Goal: Ask a question: Seek information or help from site administrators or community

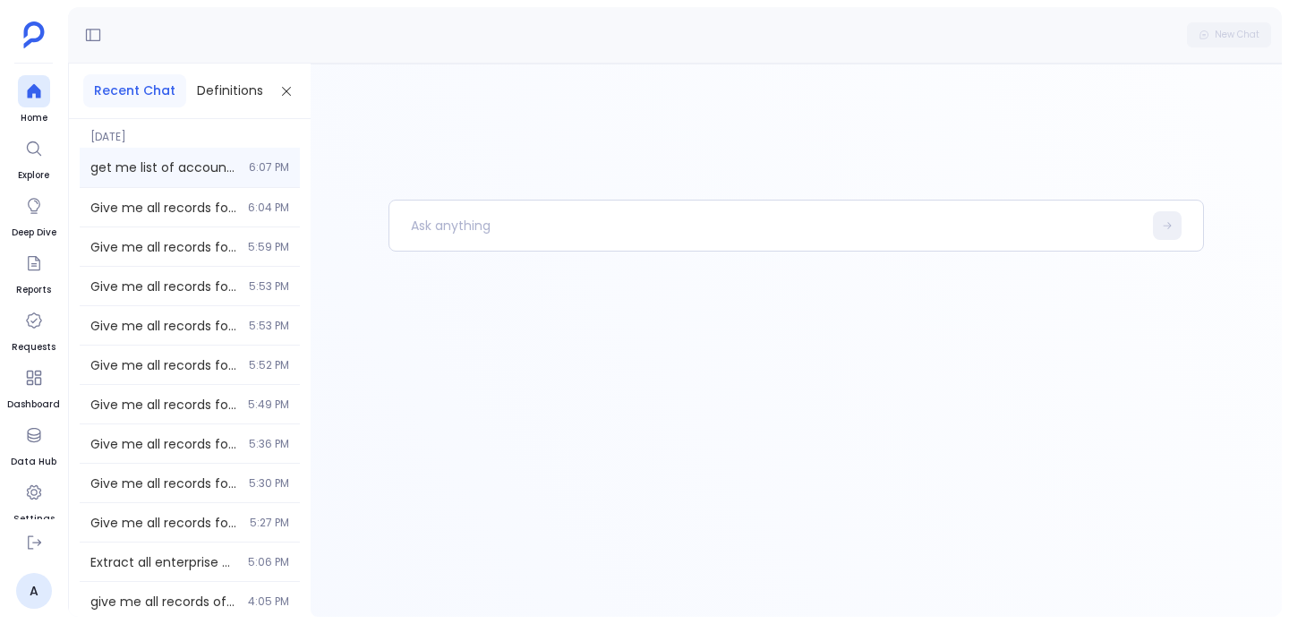
click at [173, 175] on span "get me list of accounts with their contacts information" at bounding box center [164, 167] width 148 height 18
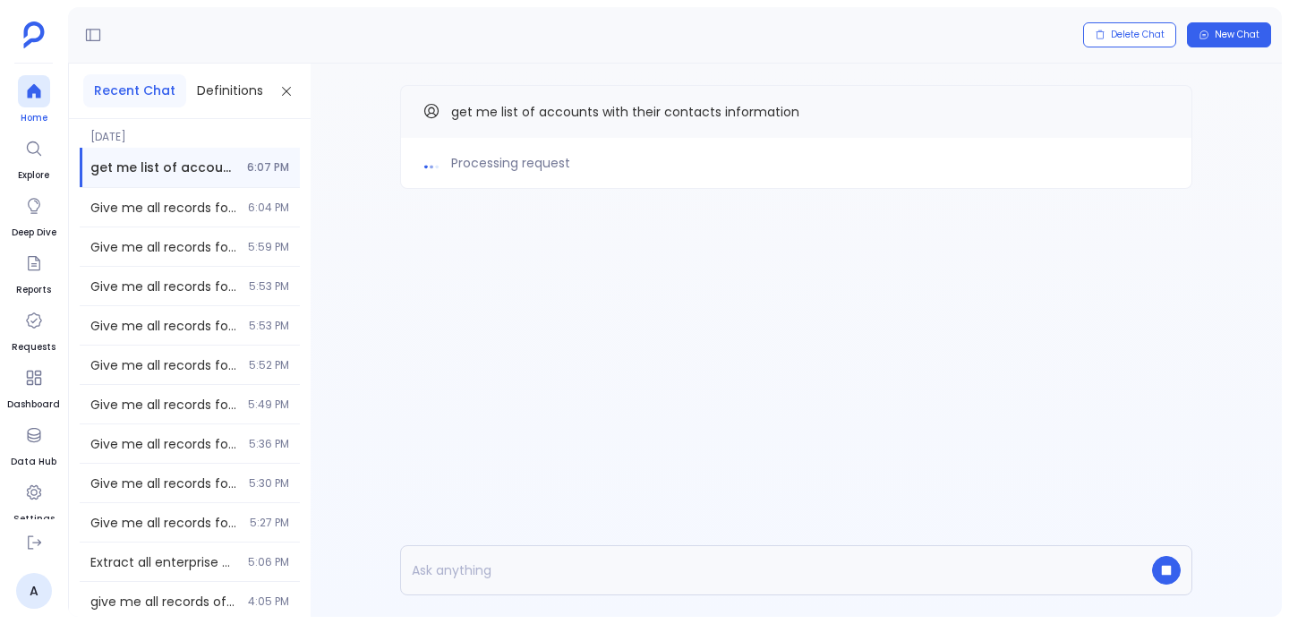
click at [34, 89] on icon at bounding box center [33, 91] width 13 height 14
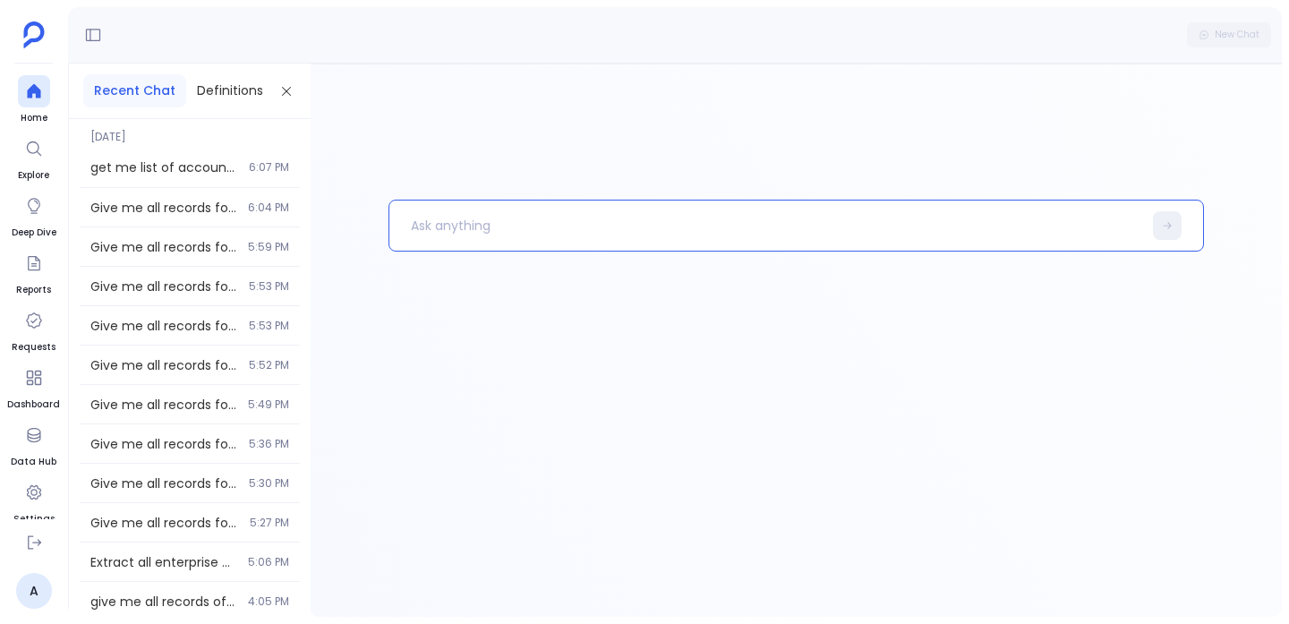
click at [475, 203] on p at bounding box center [765, 225] width 753 height 47
click at [680, 228] on p "get me all the accounts and associated toto details" at bounding box center [756, 225] width 734 height 47
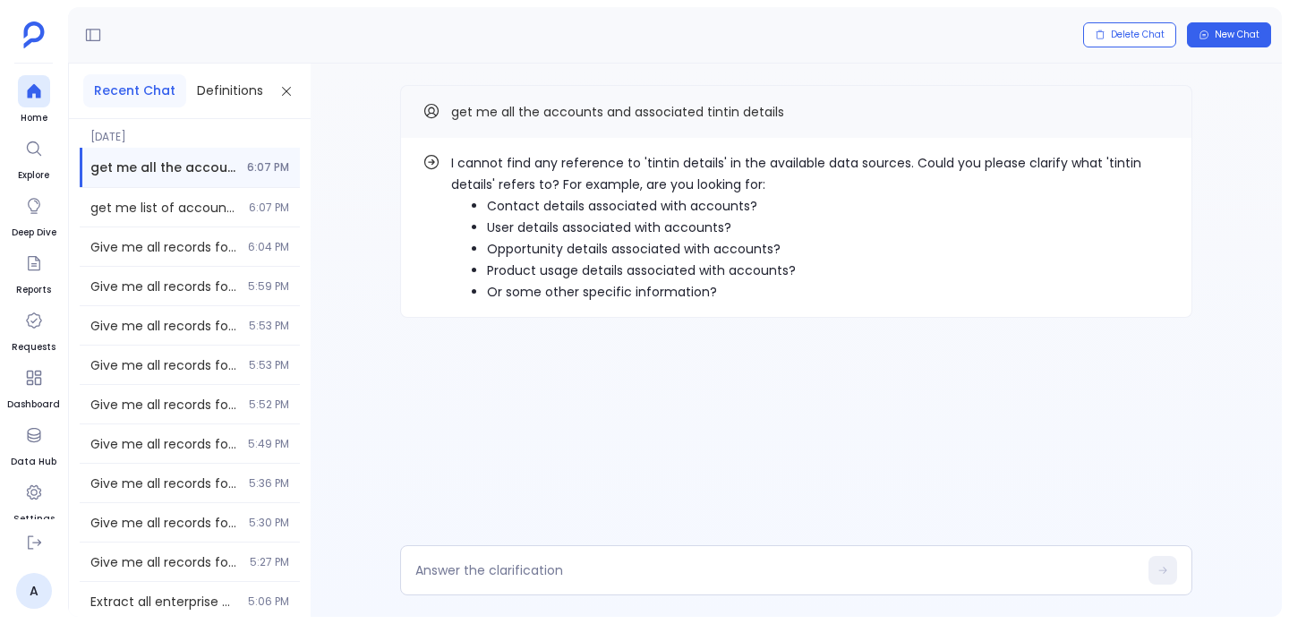
click at [1110, 167] on p "I cannot find any reference to 'tintin details' in the available data sources. …" at bounding box center [810, 173] width 719 height 43
click at [490, 181] on p "I cannot find any reference to 'tintin details' in the available data sources. …" at bounding box center [810, 173] width 719 height 43
copy p "tintin details'"
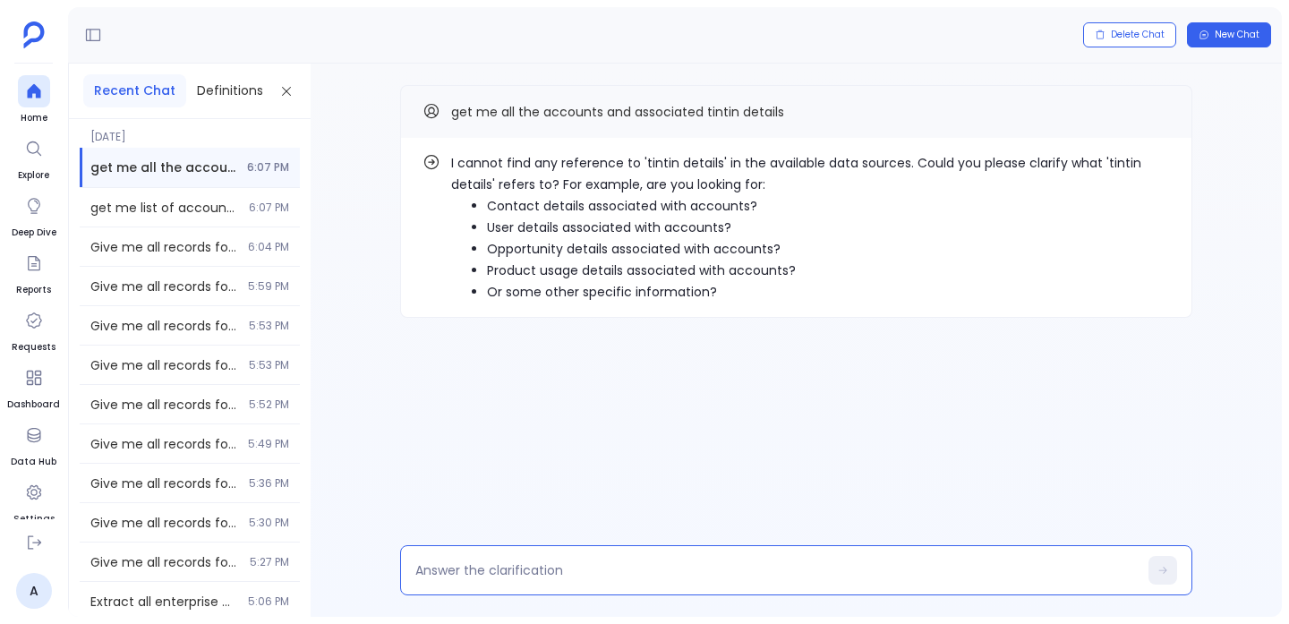
click at [699, 571] on textarea at bounding box center [776, 570] width 723 height 18
click at [1082, 167] on p "I cannot find any reference to 'tintin details' in the available data sources. …" at bounding box center [810, 173] width 719 height 43
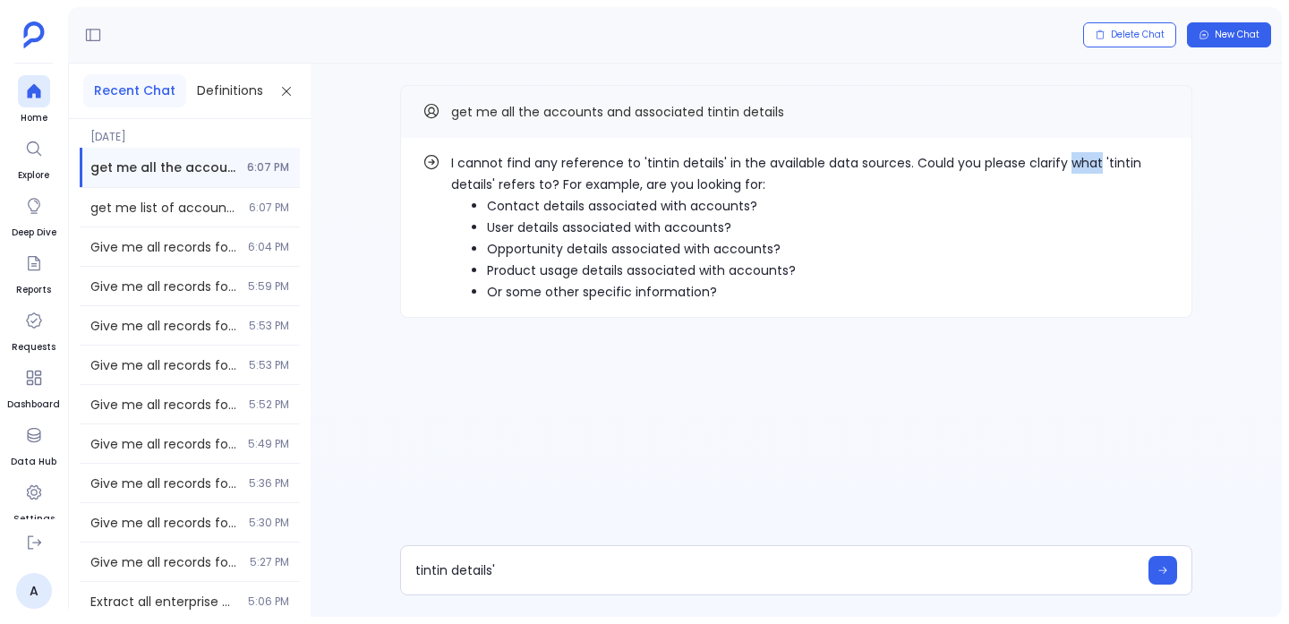
click at [1082, 167] on p "I cannot find any reference to 'tintin details' in the available data sources. …" at bounding box center [810, 173] width 719 height 43
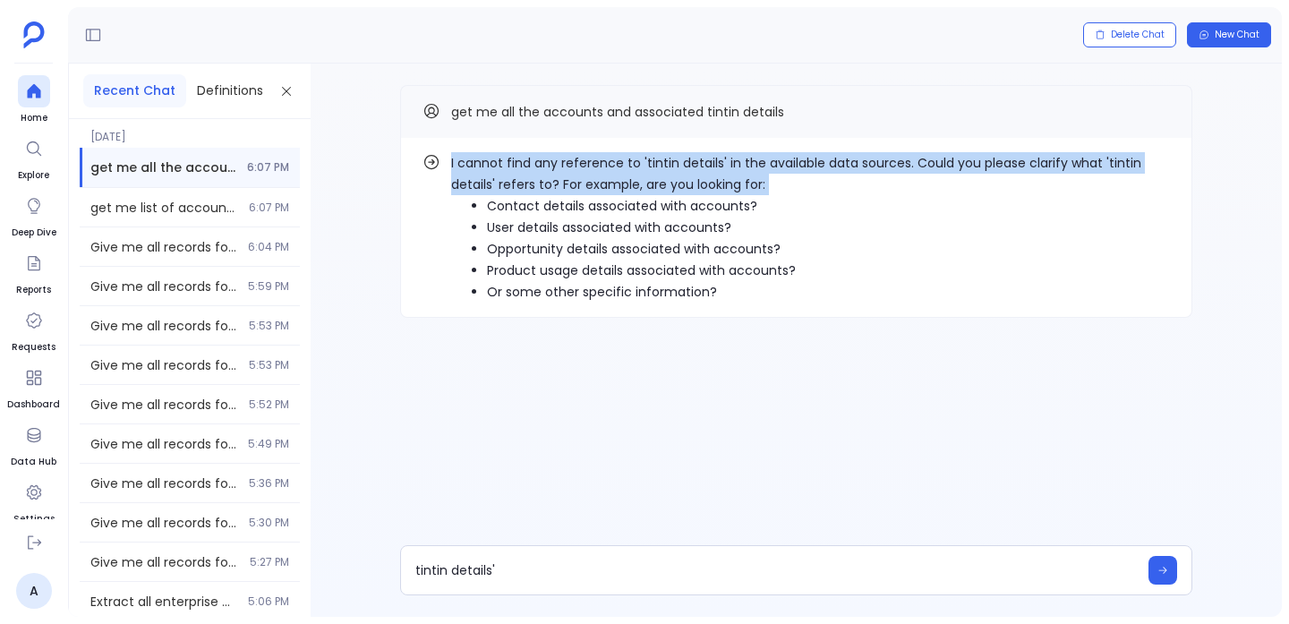
click at [1082, 167] on p "I cannot find any reference to 'tintin details' in the available data sources. …" at bounding box center [810, 173] width 719 height 43
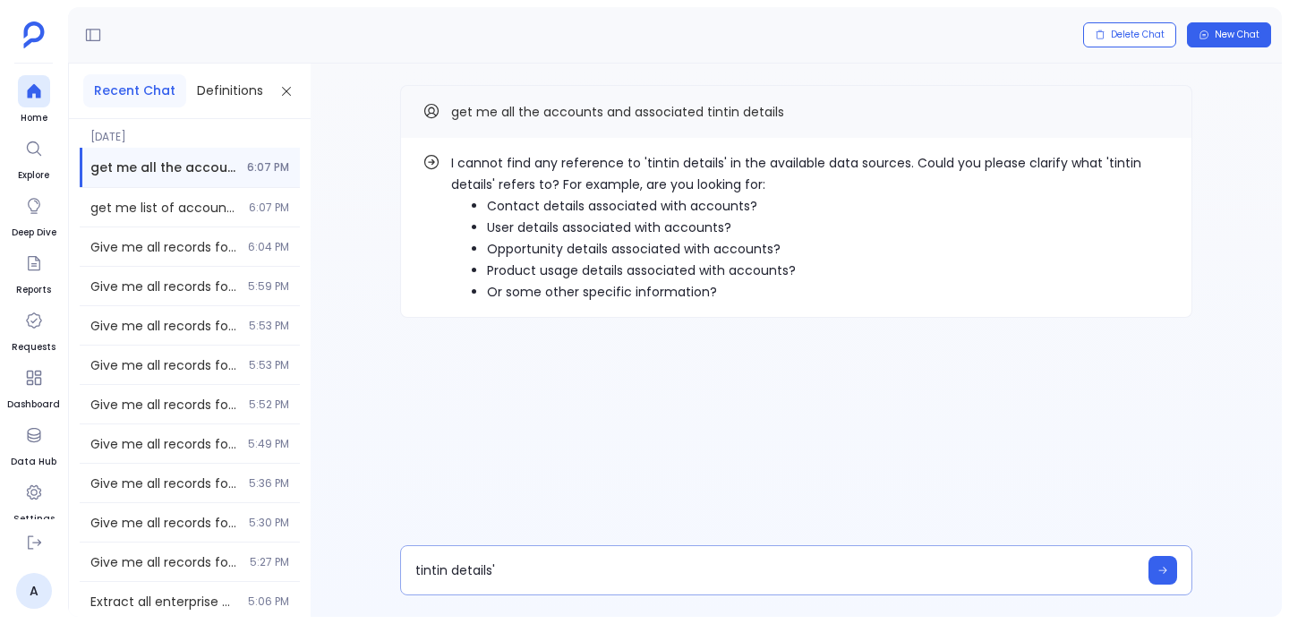
click at [524, 558] on div "tintin details'" at bounding box center [796, 570] width 792 height 50
click at [524, 569] on textarea "tintin details'" at bounding box center [776, 570] width 723 height 18
type textarea "tintin details: account associated task table"
click at [1156, 111] on icon "Copy" at bounding box center [1159, 111] width 11 height 11
click at [41, 100] on div at bounding box center [34, 91] width 32 height 32
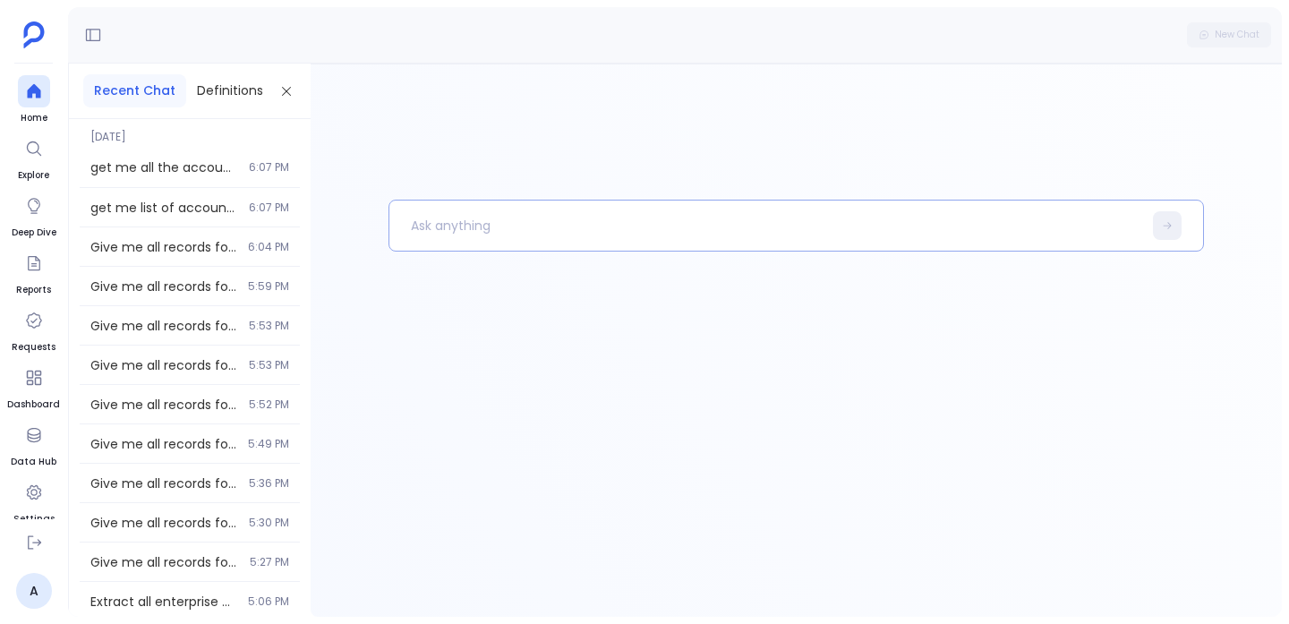
click at [660, 226] on p at bounding box center [765, 225] width 753 height 47
paste p
click at [637, 227] on p "get me all the accounts and associated tintin details" at bounding box center [756, 225] width 734 height 47
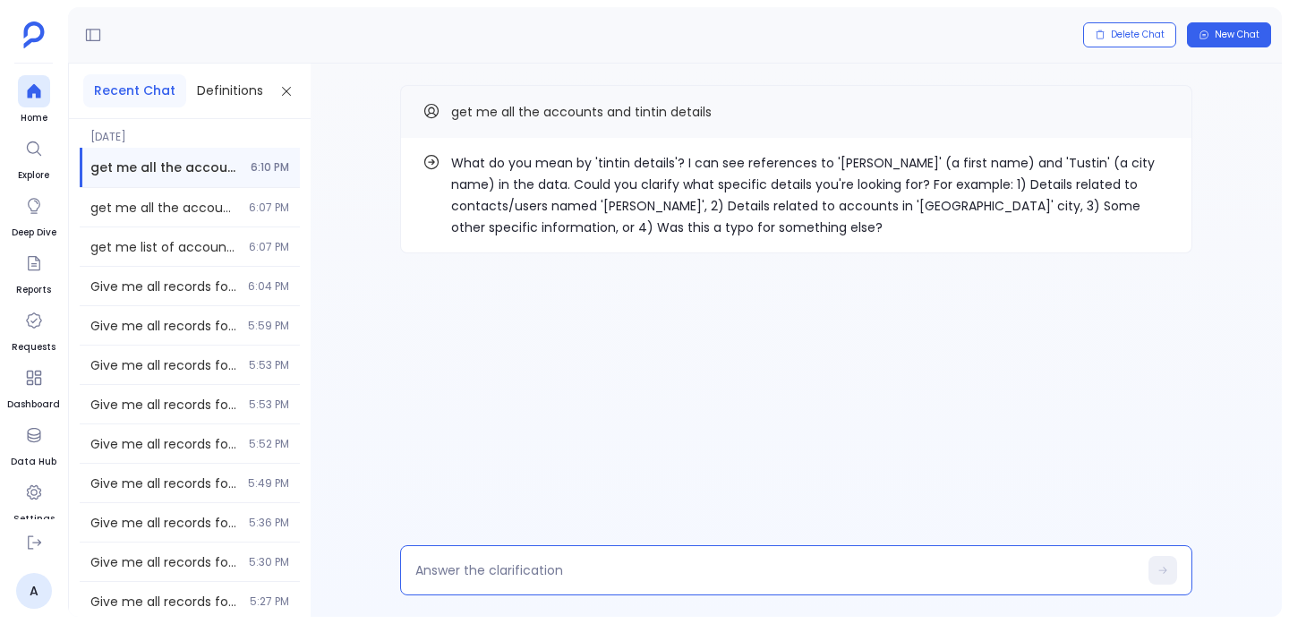
click at [507, 563] on textarea at bounding box center [776, 570] width 723 height 18
click at [607, 168] on p "What do you mean by 'tintin details'? I can see references to 'Tristin' (a firs…" at bounding box center [810, 195] width 719 height 86
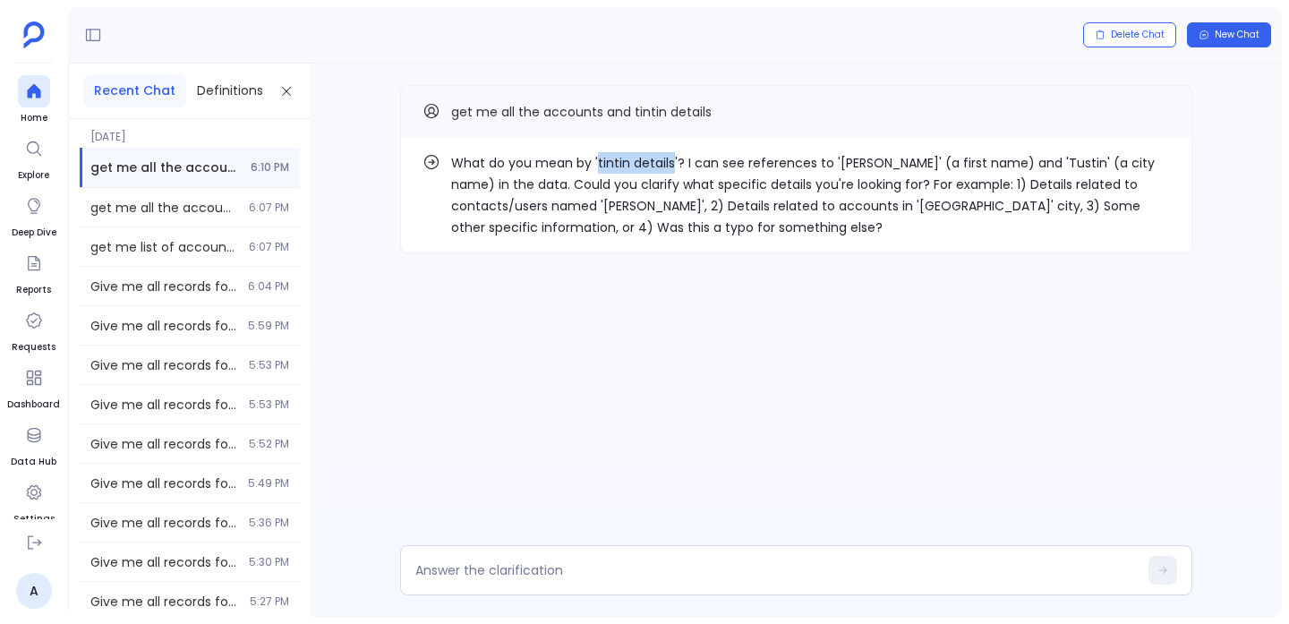
drag, startPoint x: 607, startPoint y: 168, endPoint x: 629, endPoint y: 168, distance: 22.4
click at [629, 168] on p "What do you mean by 'tintin details'? I can see references to 'Tristin' (a firs…" at bounding box center [810, 195] width 719 height 86
copy p "tintin details"
click at [524, 581] on div at bounding box center [796, 570] width 792 height 50
click at [524, 578] on textarea at bounding box center [776, 570] width 723 height 18
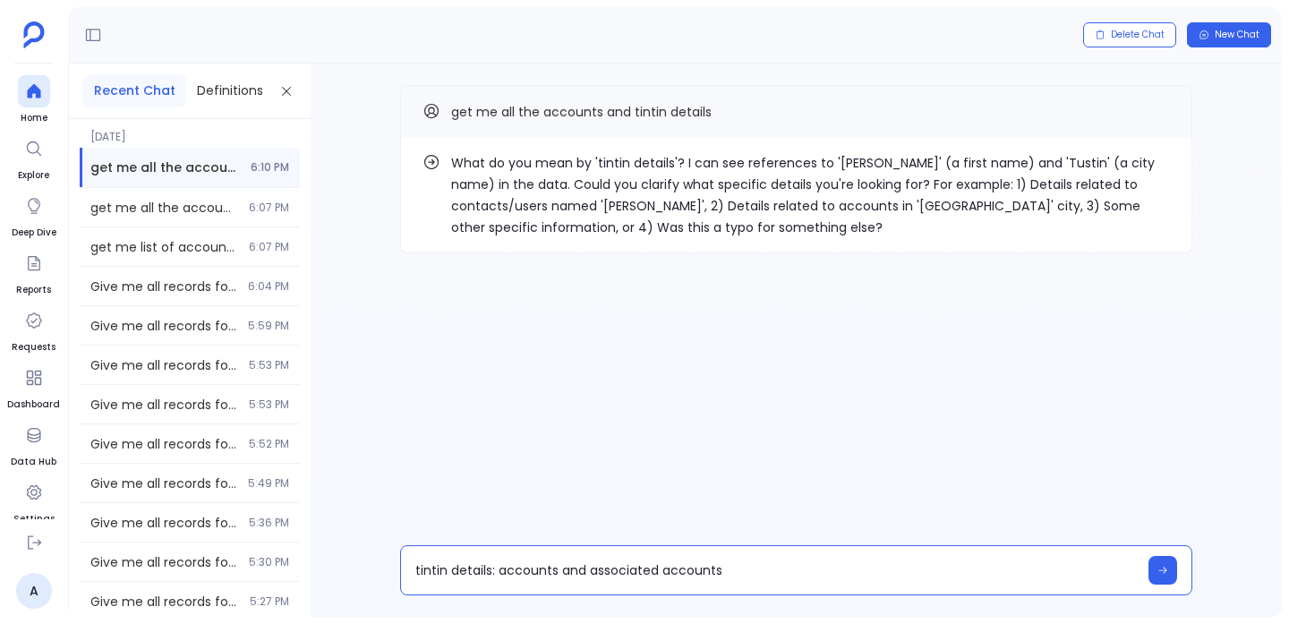
type textarea "tintin details: accounts and associated accounts"
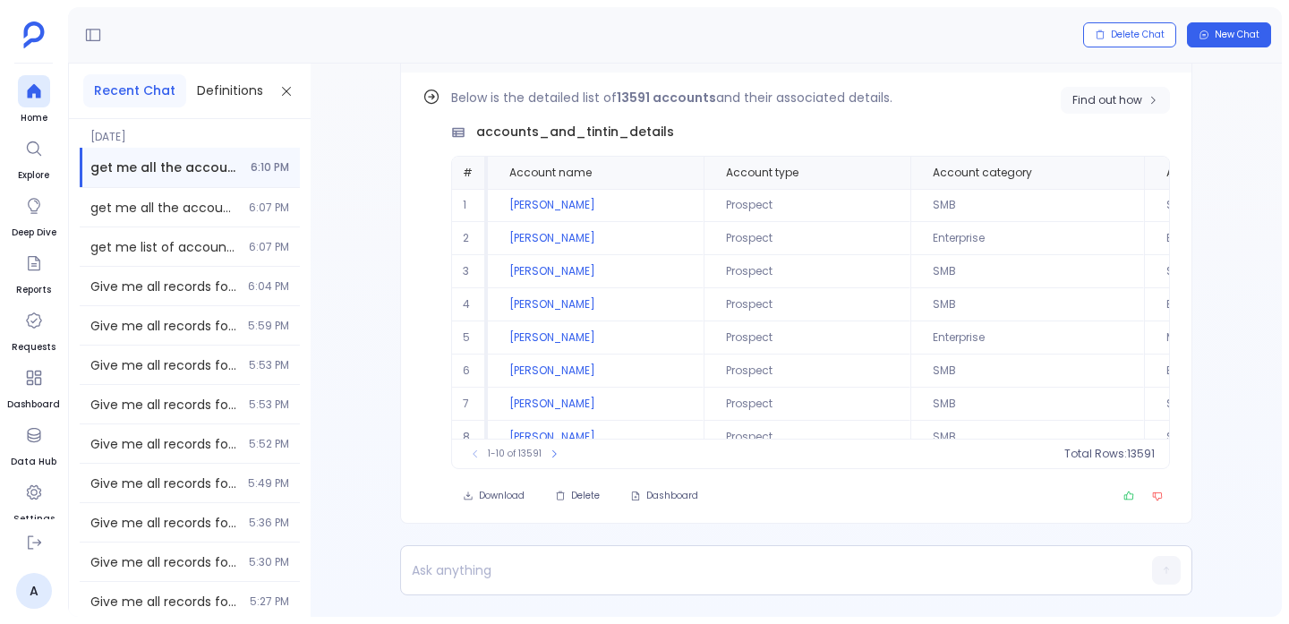
click at [1083, 105] on span "Find out how" at bounding box center [1108, 100] width 70 height 14
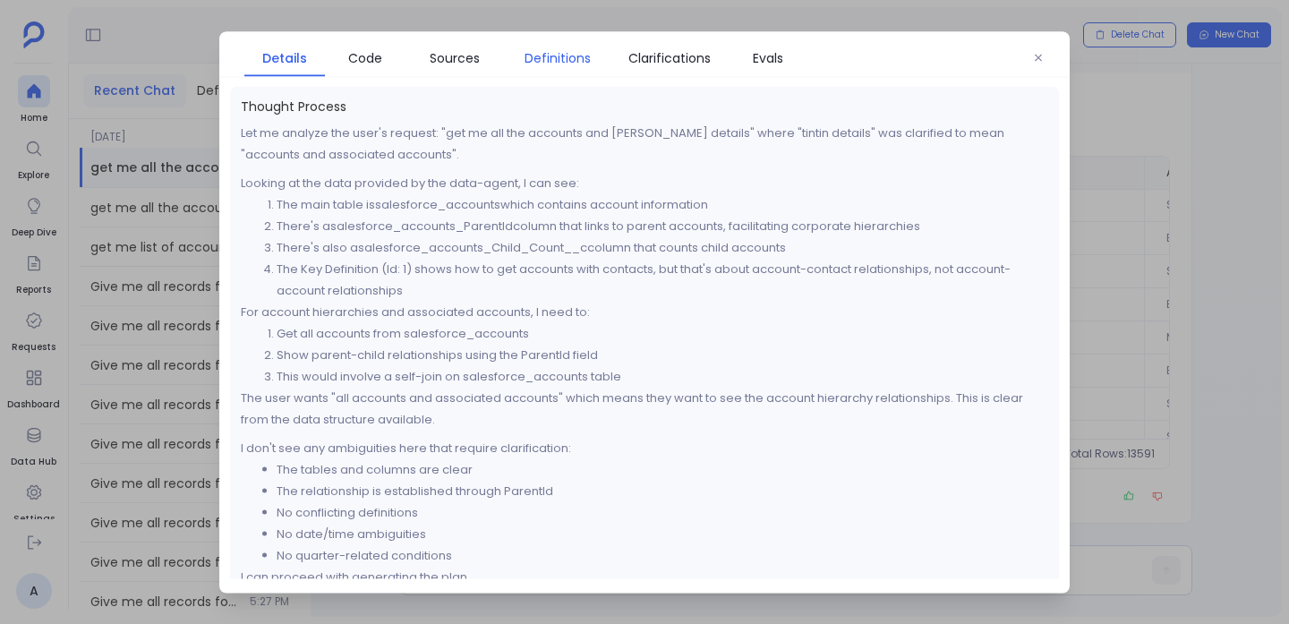
click at [592, 60] on span "Definitions" at bounding box center [558, 57] width 90 height 20
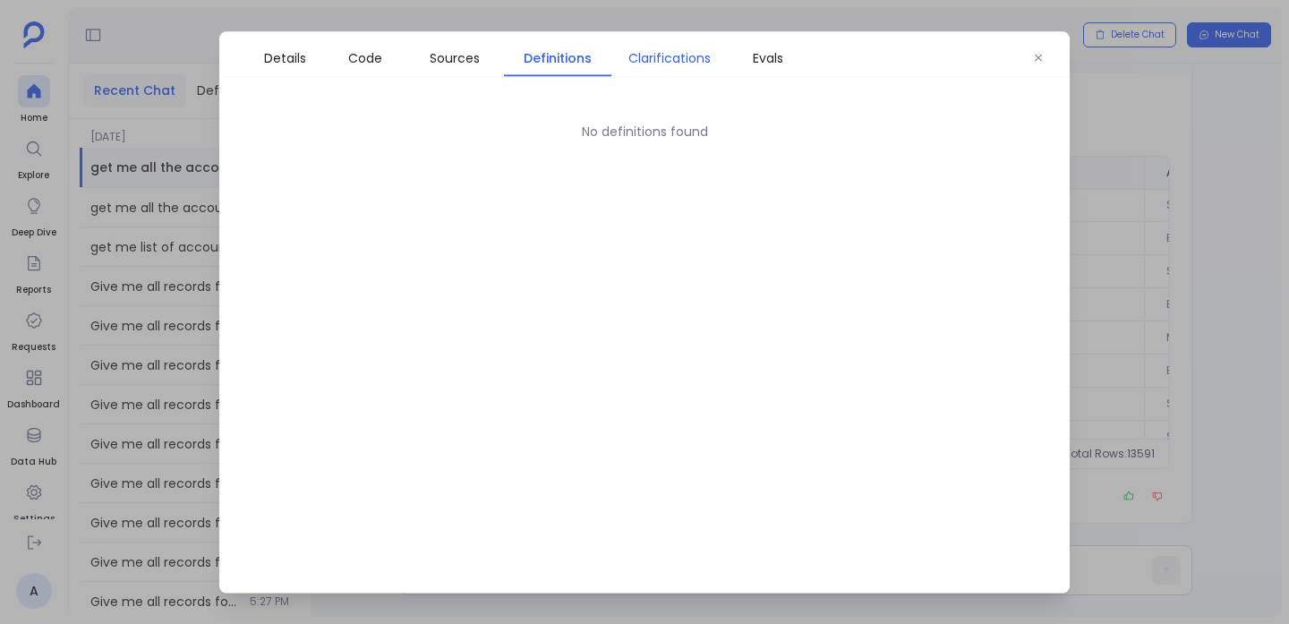
click at [637, 58] on span "Clarifications" at bounding box center [670, 57] width 82 height 20
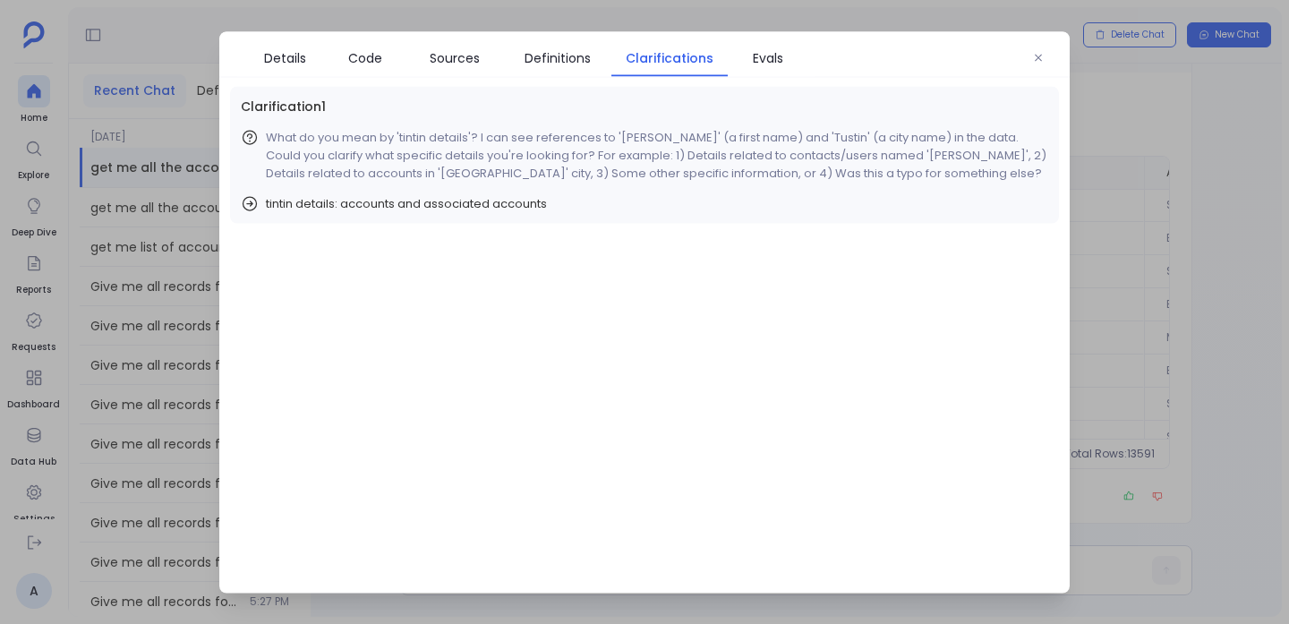
click at [506, 192] on div "Clarification 1 What do you mean by 'tintin details'? I can see references to '…" at bounding box center [644, 154] width 829 height 137
click at [509, 201] on span "tintin details: accounts and associated accounts" at bounding box center [406, 203] width 281 height 18
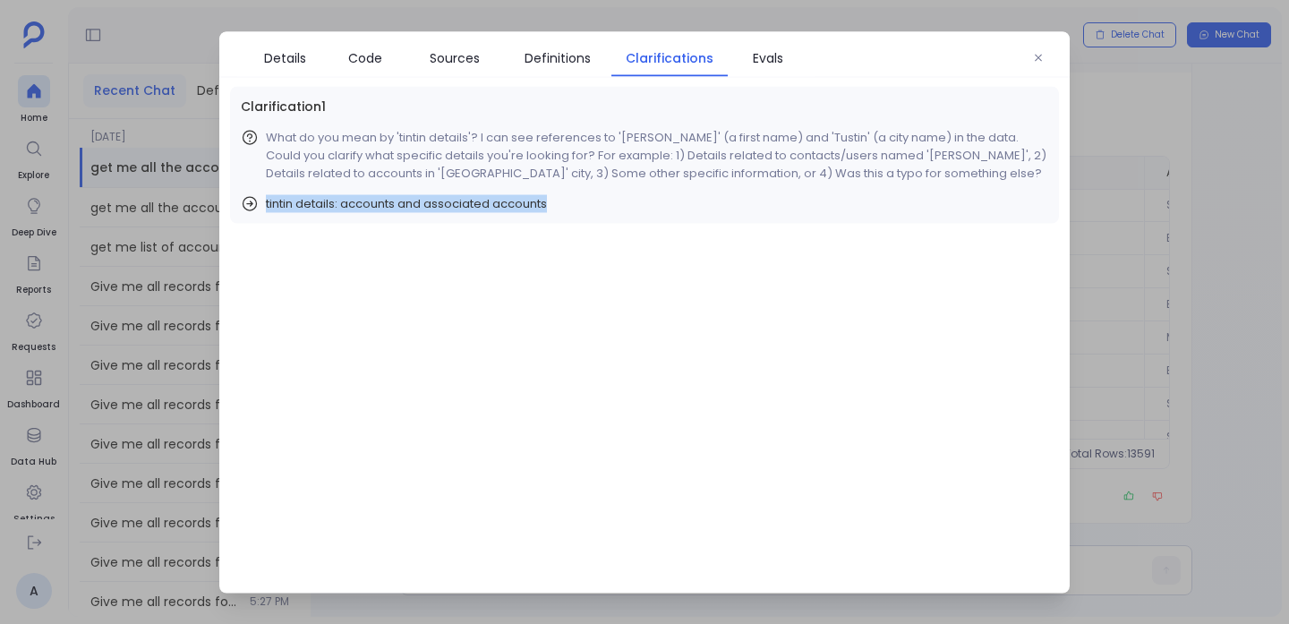
click at [509, 201] on span "tintin details: accounts and associated accounts" at bounding box center [406, 203] width 281 height 18
click at [1037, 58] on icon "button" at bounding box center [1038, 57] width 7 height 7
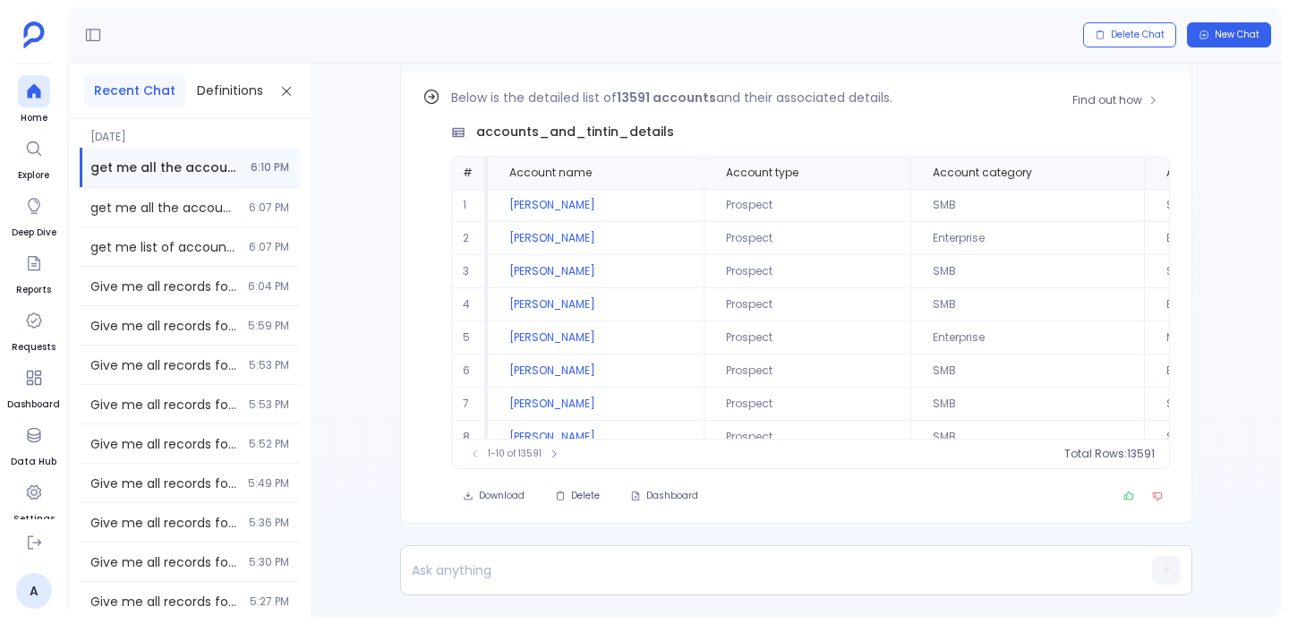
scroll to position [-65, 0]
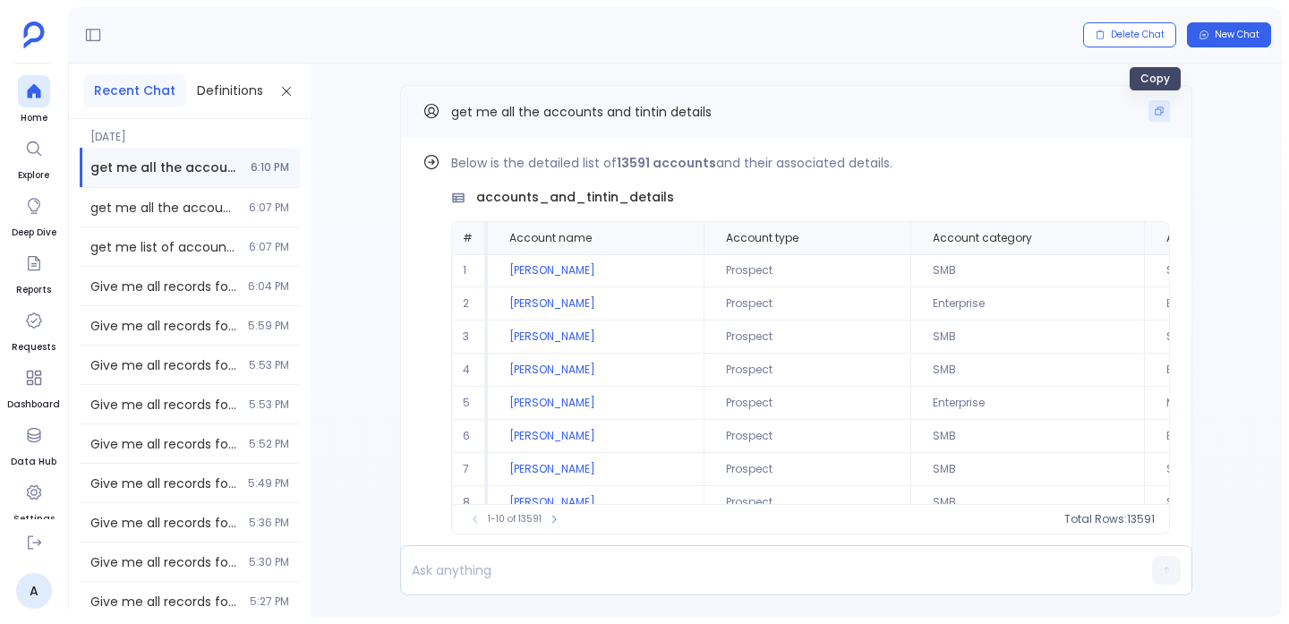
click at [1149, 112] on button "Copy" at bounding box center [1159, 110] width 21 height 21
click at [19, 98] on div at bounding box center [34, 91] width 32 height 32
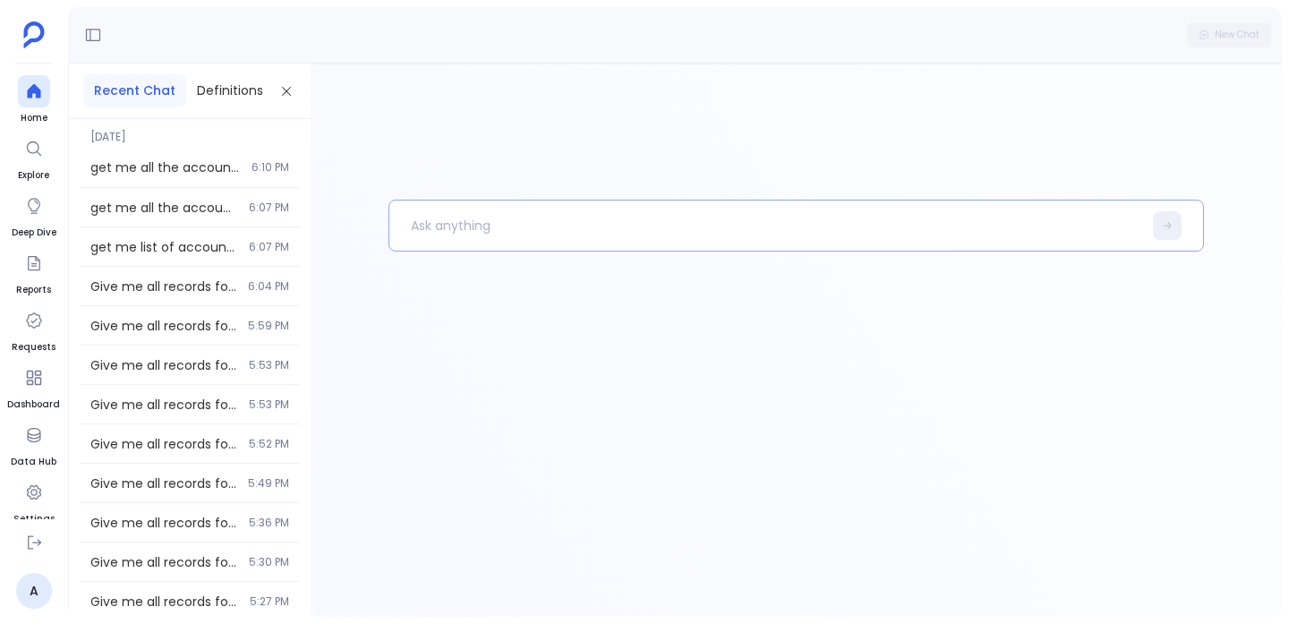
click at [509, 246] on p at bounding box center [765, 225] width 753 height 47
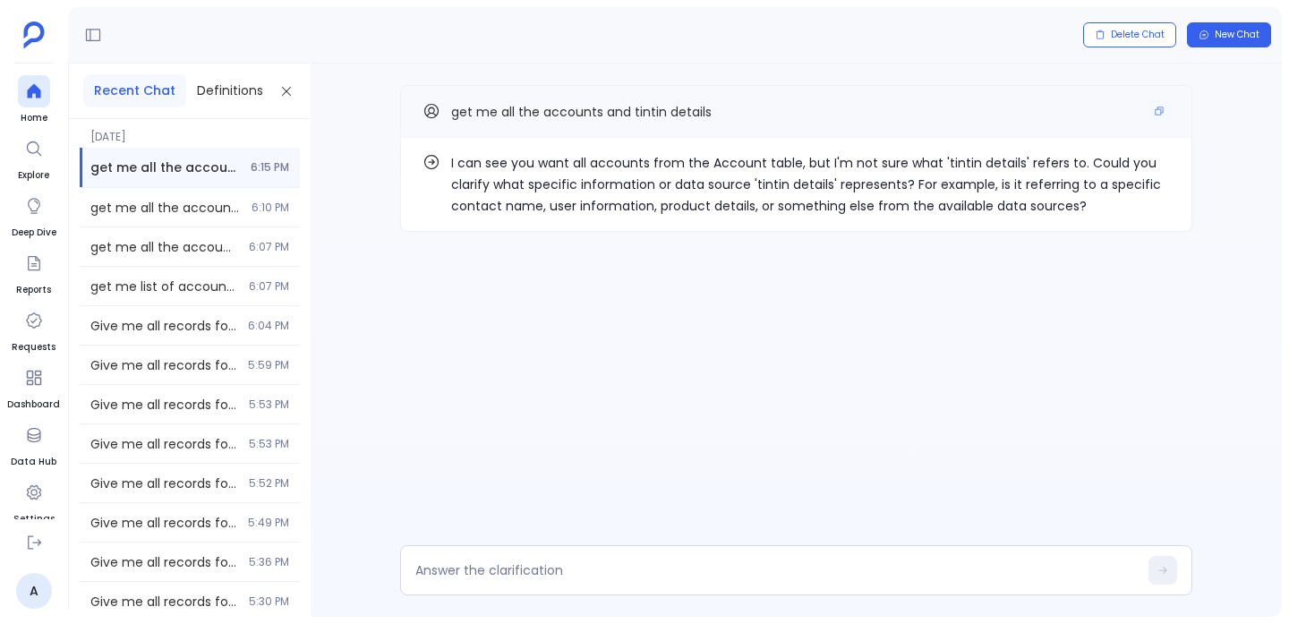
click at [638, 118] on span "get me all the accounts and tintin details" at bounding box center [581, 112] width 261 height 18
click at [945, 156] on p "I can see you want all accounts from the Account table, but I'm not sure what '…" at bounding box center [810, 184] width 719 height 64
drag, startPoint x: 945, startPoint y: 156, endPoint x: 979, endPoint y: 156, distance: 34.0
click at [979, 156] on p "I can see you want all accounts from the Account table, but I'm not sure what '…" at bounding box center [810, 184] width 719 height 64
copy p "tintin details"
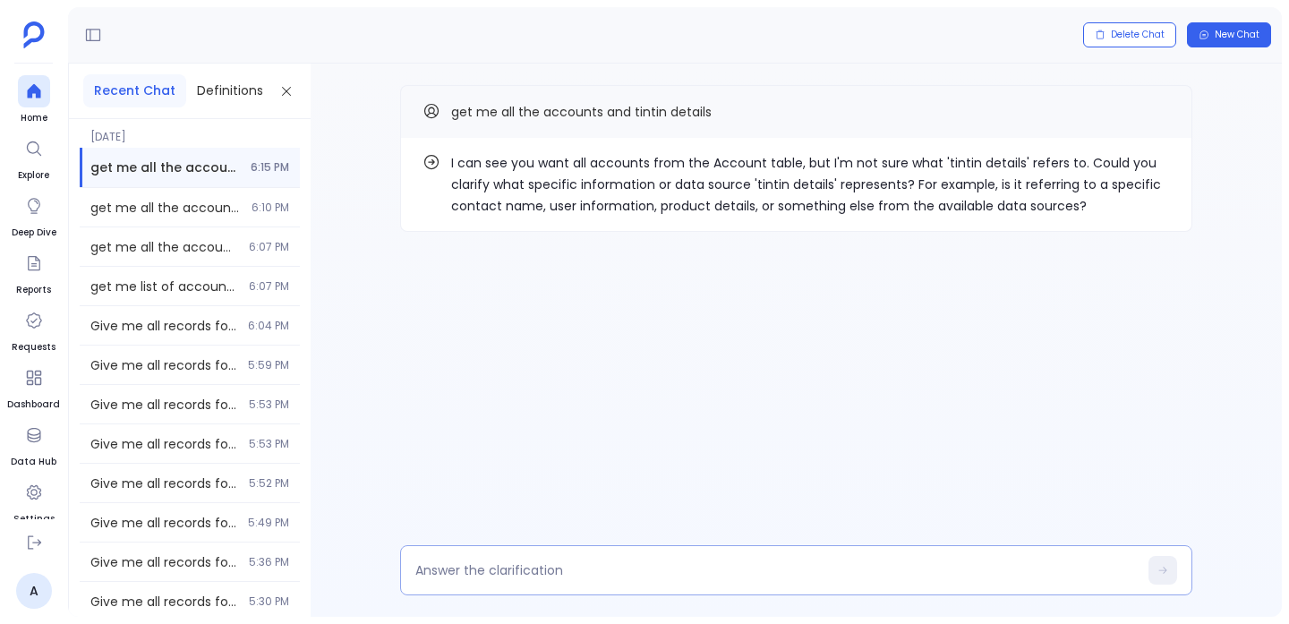
click at [483, 561] on div at bounding box center [796, 570] width 792 height 50
click at [480, 573] on textarea at bounding box center [776, 570] width 723 height 18
click at [698, 572] on textarea "tintin details is account and associated task details" at bounding box center [776, 570] width 723 height 18
click at [791, 579] on div "tintin details is account and associated task table details" at bounding box center [796, 570] width 792 height 50
click at [791, 567] on textarea "tintin details is account and associated task table details" at bounding box center [776, 570] width 723 height 18
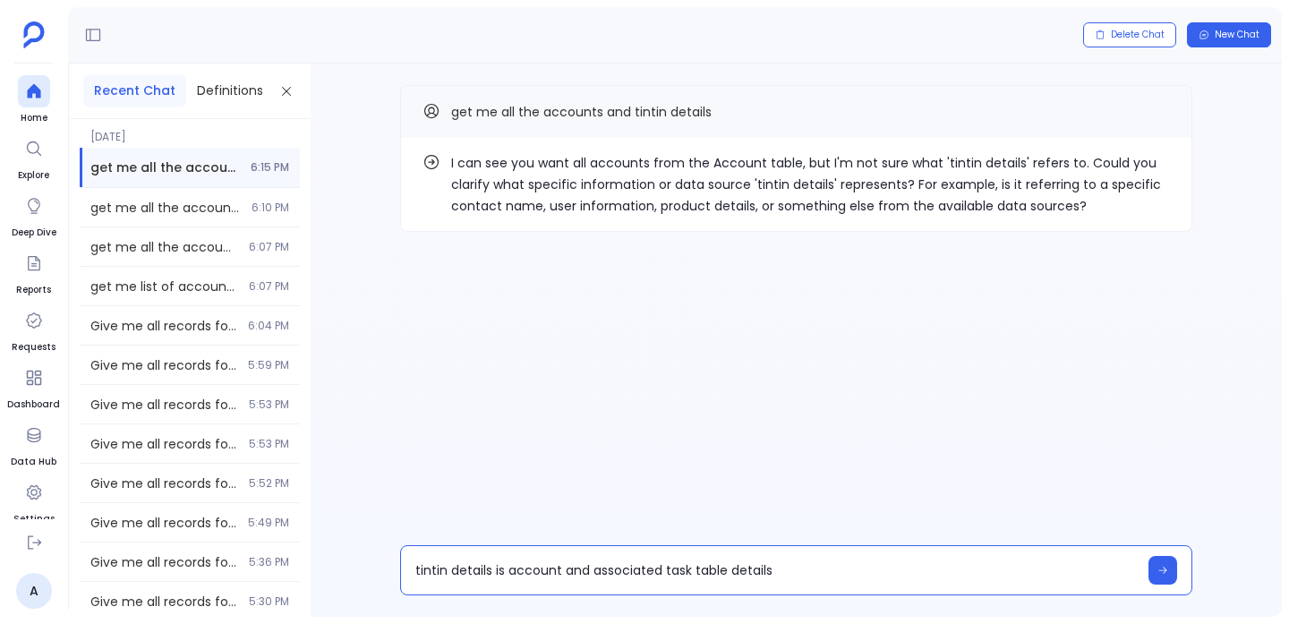
type textarea "tintin details is account and associated task table details"
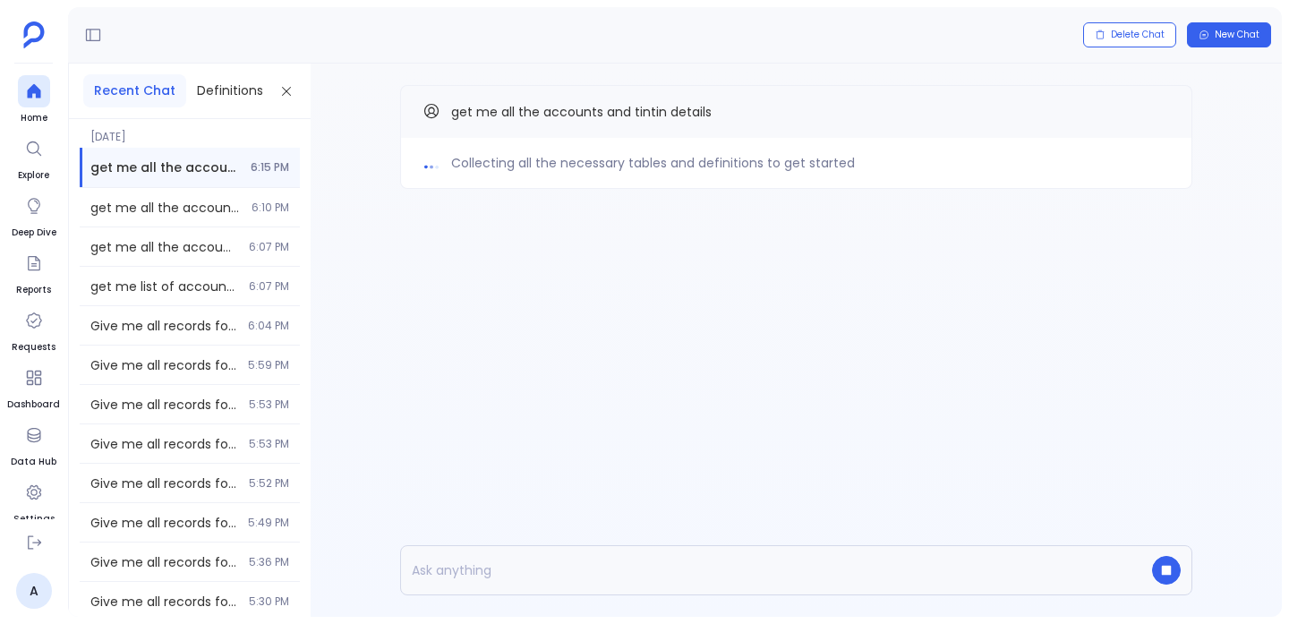
click at [810, 166] on span "Collecting all the necessary tables and definitions to get started" at bounding box center [653, 162] width 404 height 21
click at [729, 156] on span "Mapping out the best approach for your analysis" at bounding box center [603, 162] width 305 height 21
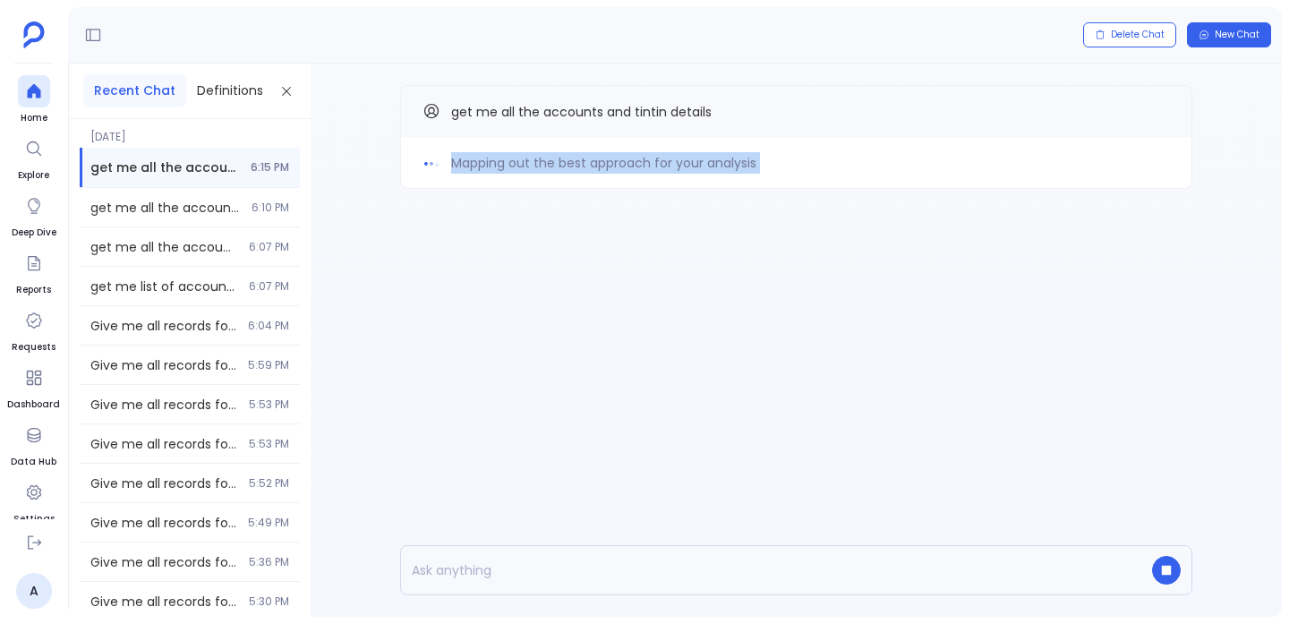
click at [729, 156] on span "Mapping out the best approach for your analysis" at bounding box center [603, 162] width 305 height 21
drag, startPoint x: 729, startPoint y: 156, endPoint x: 488, endPoint y: 151, distance: 240.9
click at [487, 152] on span "Mapping out the best approach for your analysis" at bounding box center [603, 162] width 305 height 21
click at [487, 159] on span "Mapping out the best approach for your analysis" at bounding box center [603, 162] width 305 height 21
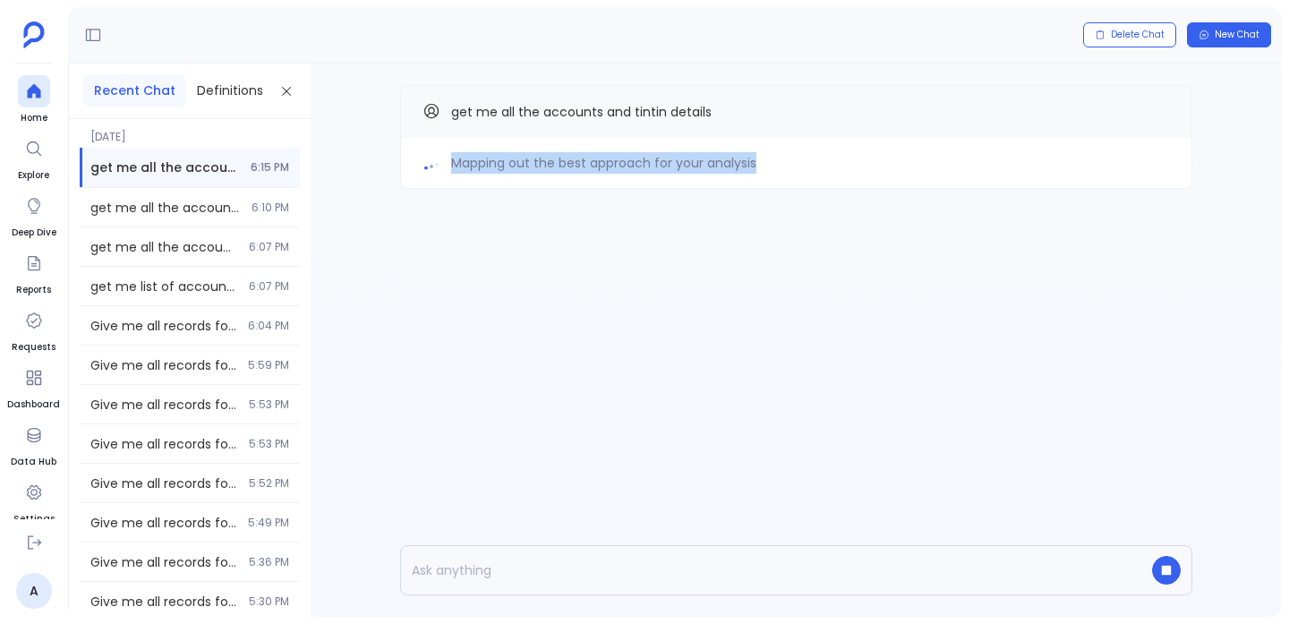
drag, startPoint x: 487, startPoint y: 159, endPoint x: 717, endPoint y: 161, distance: 230.1
click at [717, 161] on span "Mapping out the best approach for your analysis" at bounding box center [603, 162] width 305 height 21
drag, startPoint x: 717, startPoint y: 161, endPoint x: 483, endPoint y: 151, distance: 234.8
click at [483, 152] on span "Mapping out the best approach for your analysis" at bounding box center [603, 162] width 305 height 21
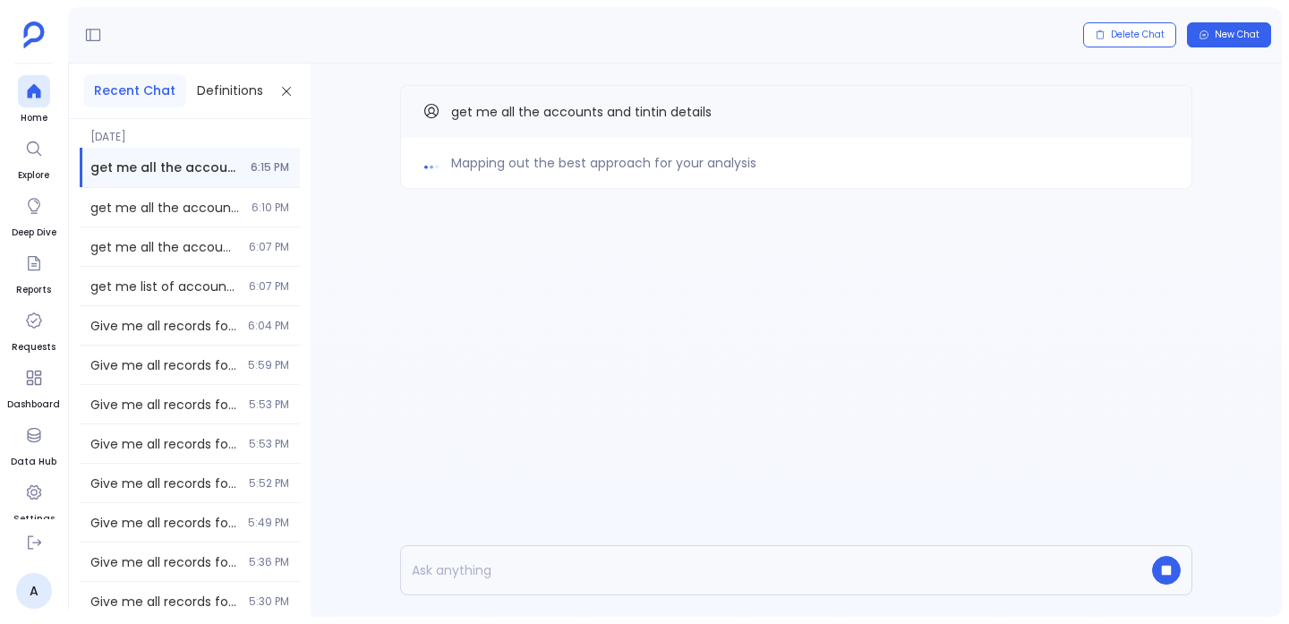
click at [479, 152] on span "Mapping out the best approach for your analysis" at bounding box center [603, 162] width 305 height 21
drag, startPoint x: 481, startPoint y: 152, endPoint x: 667, endPoint y: 160, distance: 186.4
click at [667, 160] on span "Mapping out the best approach for your analysis" at bounding box center [603, 162] width 305 height 21
click at [714, 160] on span "Mapping out the best approach for your analysis" at bounding box center [603, 162] width 305 height 21
drag, startPoint x: 714, startPoint y: 160, endPoint x: 435, endPoint y: 161, distance: 278.5
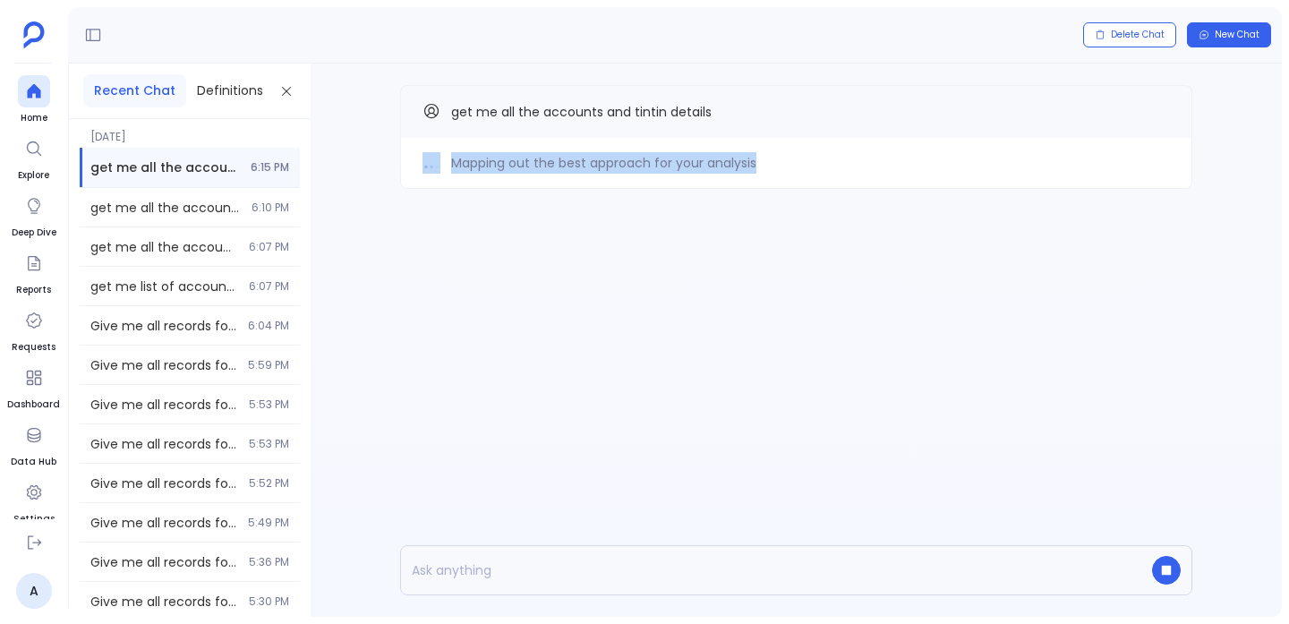
click at [435, 161] on div "Mapping out the best approach for your analysis" at bounding box center [797, 162] width 748 height 21
click at [464, 157] on span "Crunching the numbers — finishing up your analysis" at bounding box center [613, 162] width 324 height 21
drag, startPoint x: 464, startPoint y: 157, endPoint x: 743, endPoint y: 162, distance: 279.4
click at [743, 162] on span "Crunching the numbers — finishing up your analysis" at bounding box center [613, 162] width 324 height 21
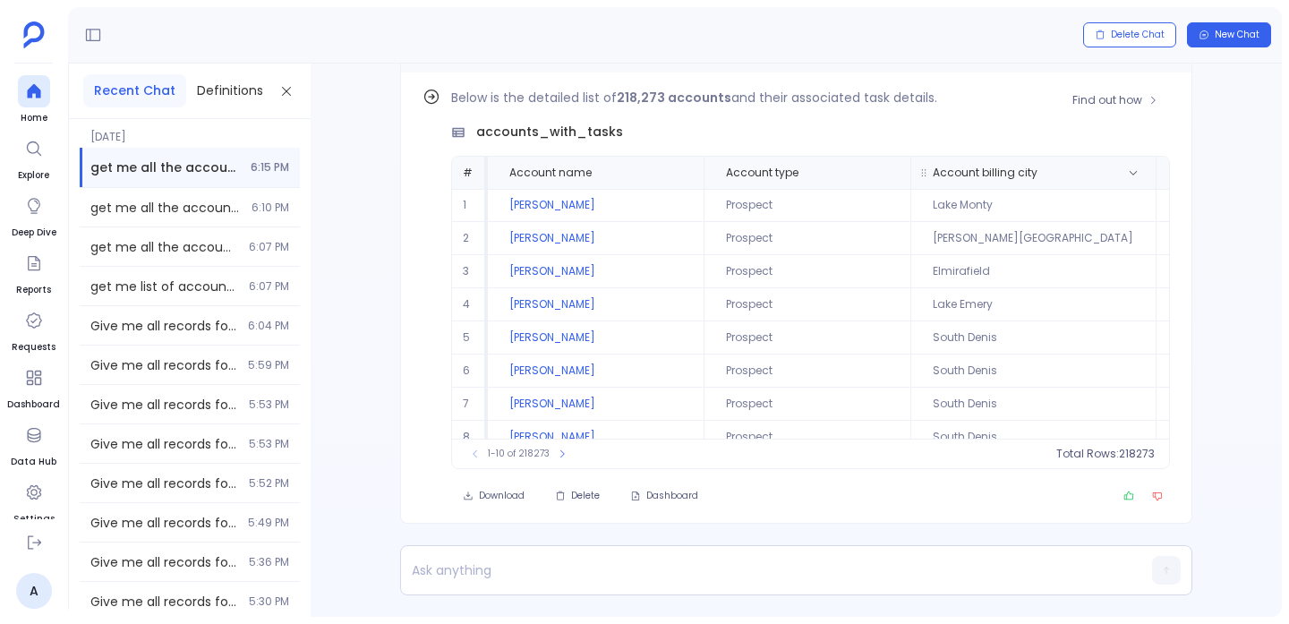
scroll to position [-65, 0]
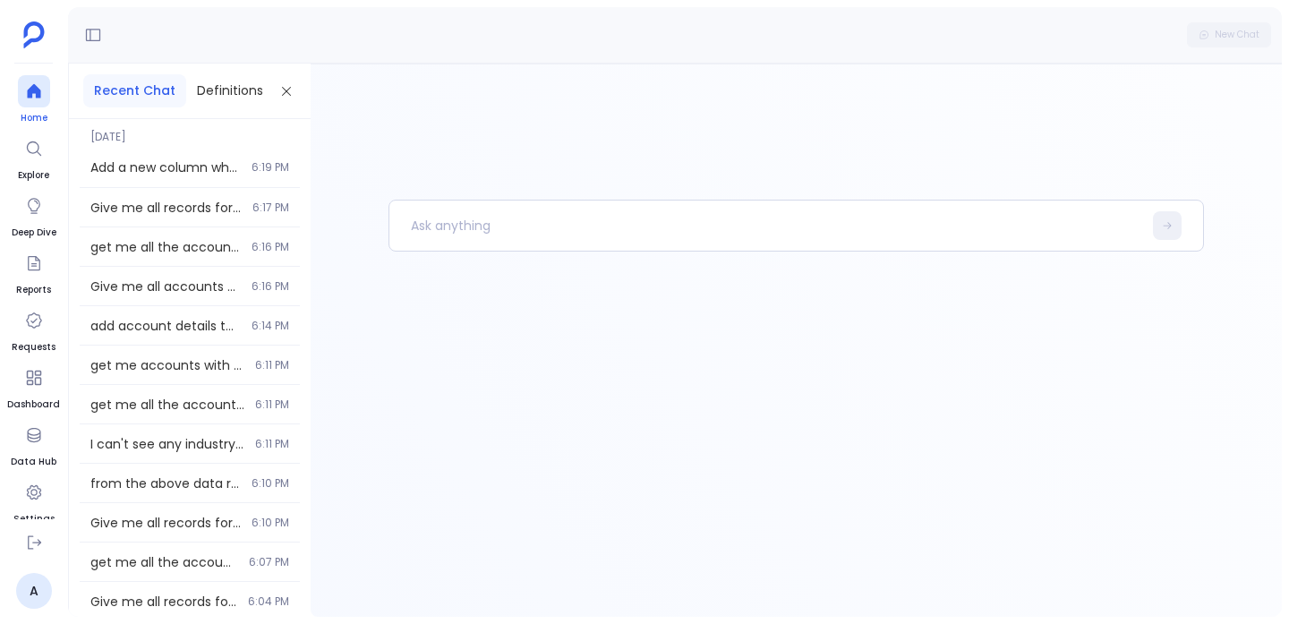
click at [26, 92] on icon at bounding box center [34, 91] width 18 height 18
click at [96, 176] on div "Add a new column where the difference is calculated and shown between the oppor…" at bounding box center [190, 167] width 220 height 39
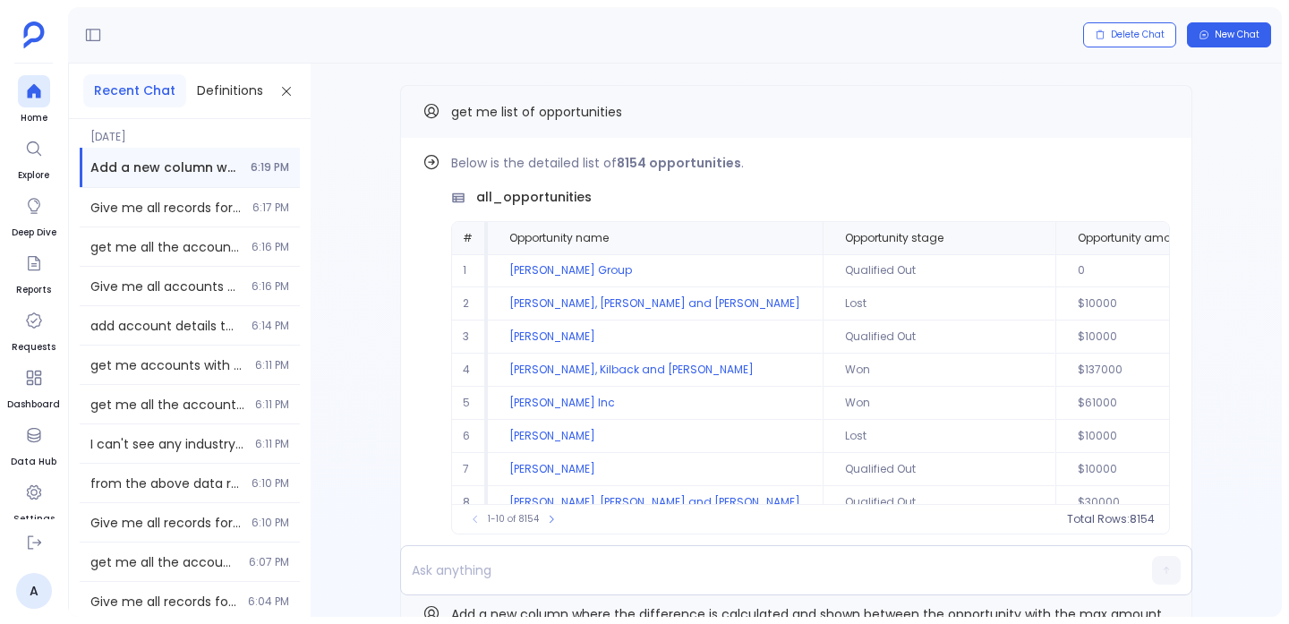
scroll to position [86, 0]
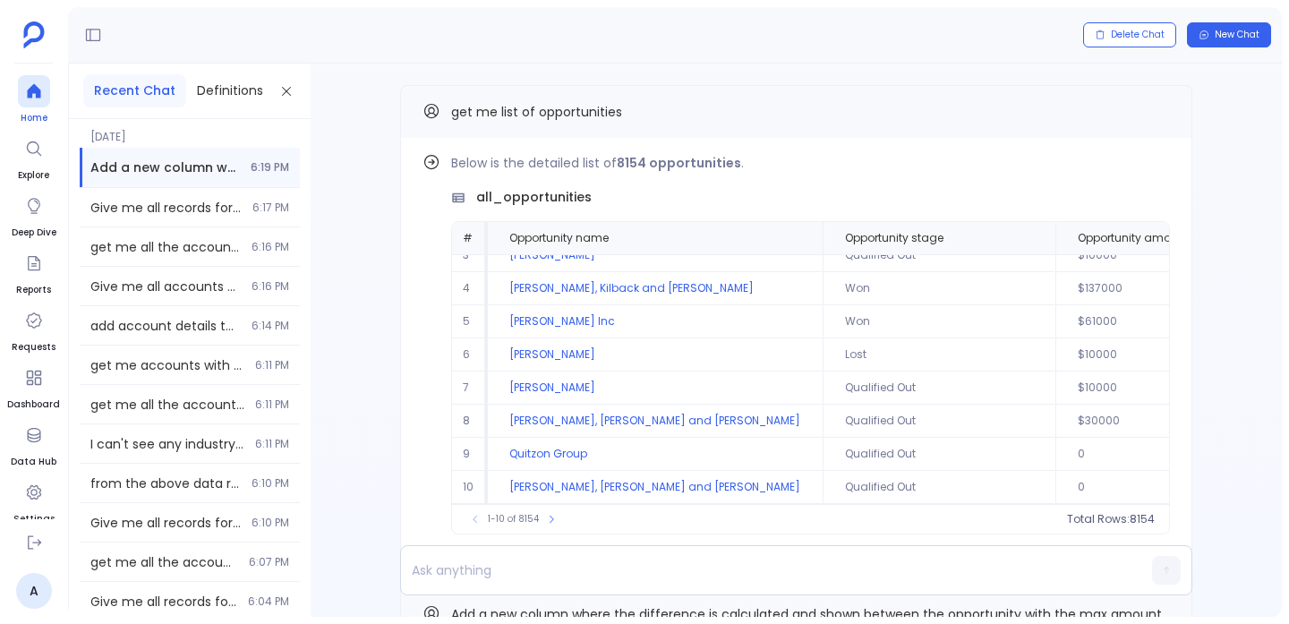
click at [32, 88] on icon at bounding box center [33, 91] width 13 height 14
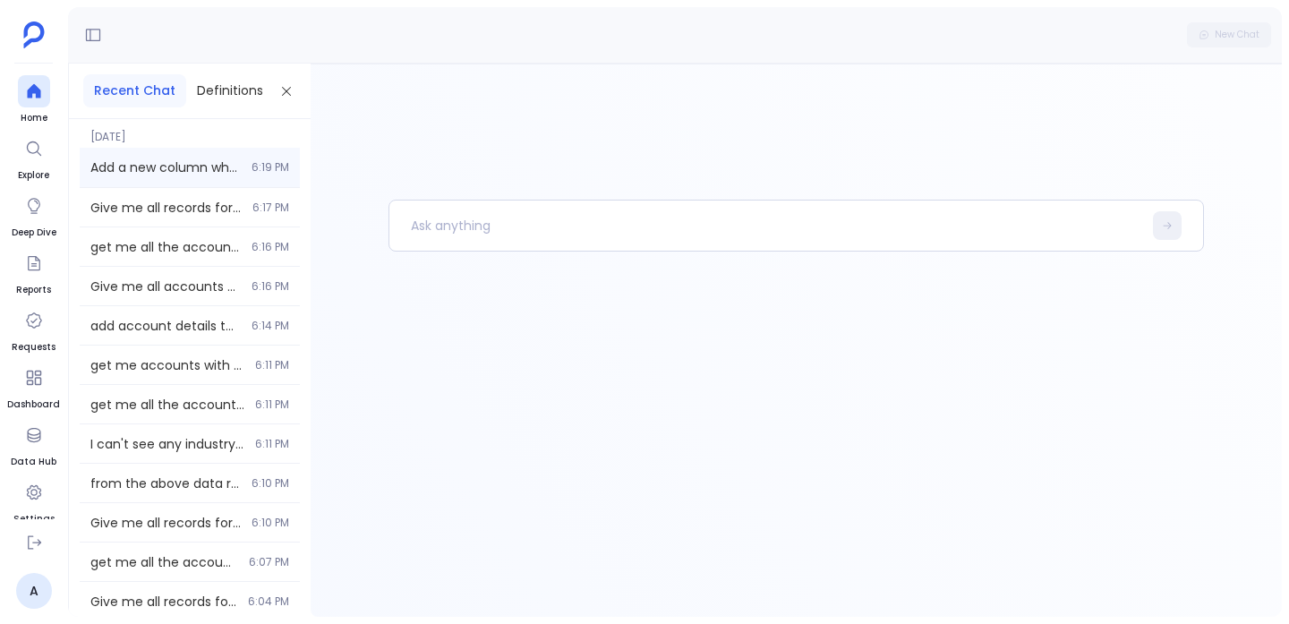
click at [235, 163] on span "Add a new column where the difference is calculated and shown between the oppor…" at bounding box center [165, 167] width 150 height 18
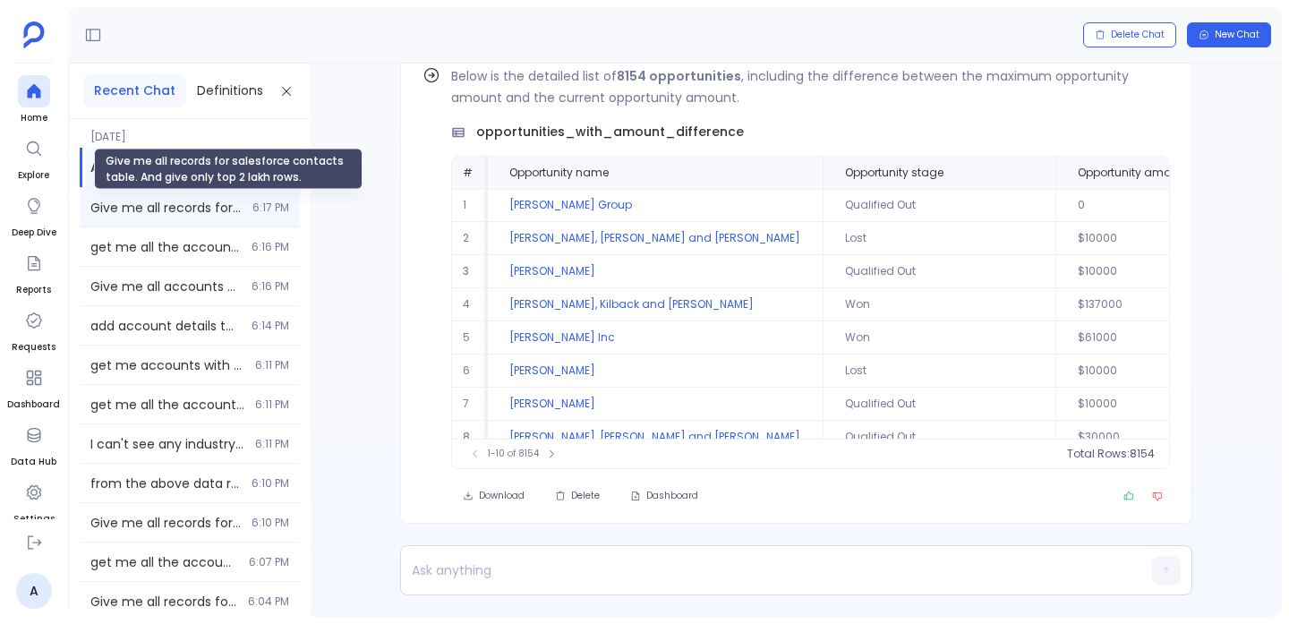
click at [234, 216] on span "Give me all records for salesforce contacts table. And give only top 2 lakh row…" at bounding box center [165, 208] width 151 height 18
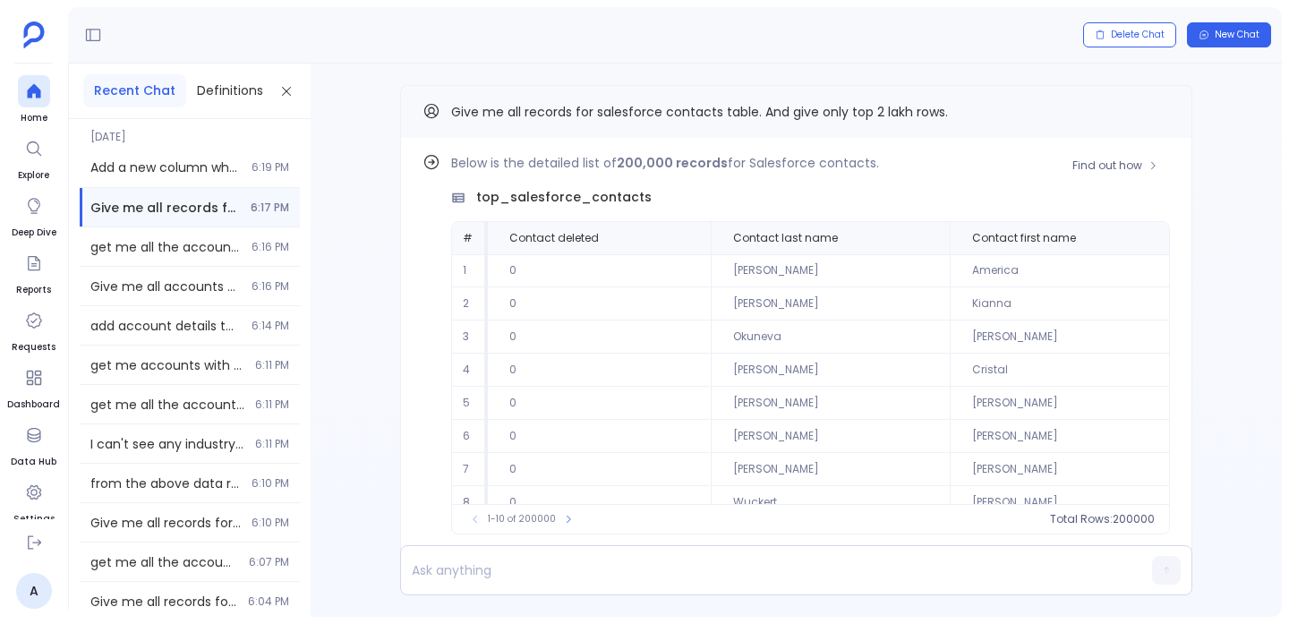
click at [541, 512] on span "1-10 of 200000" at bounding box center [522, 519] width 68 height 14
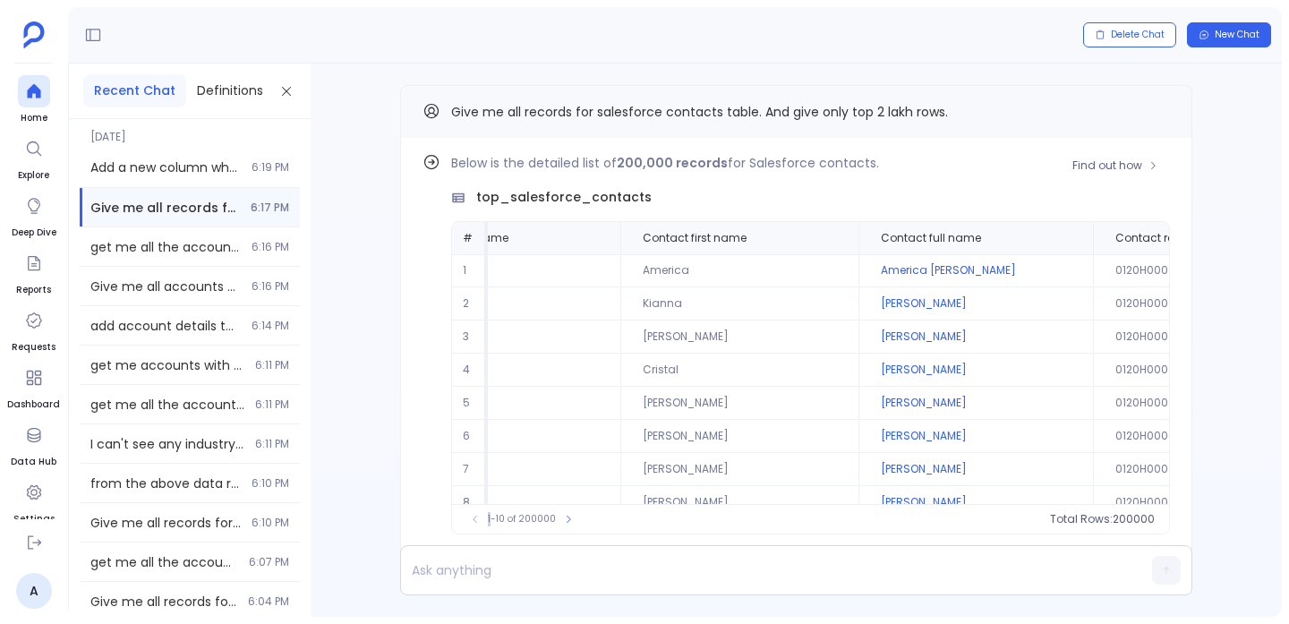
scroll to position [0, 335]
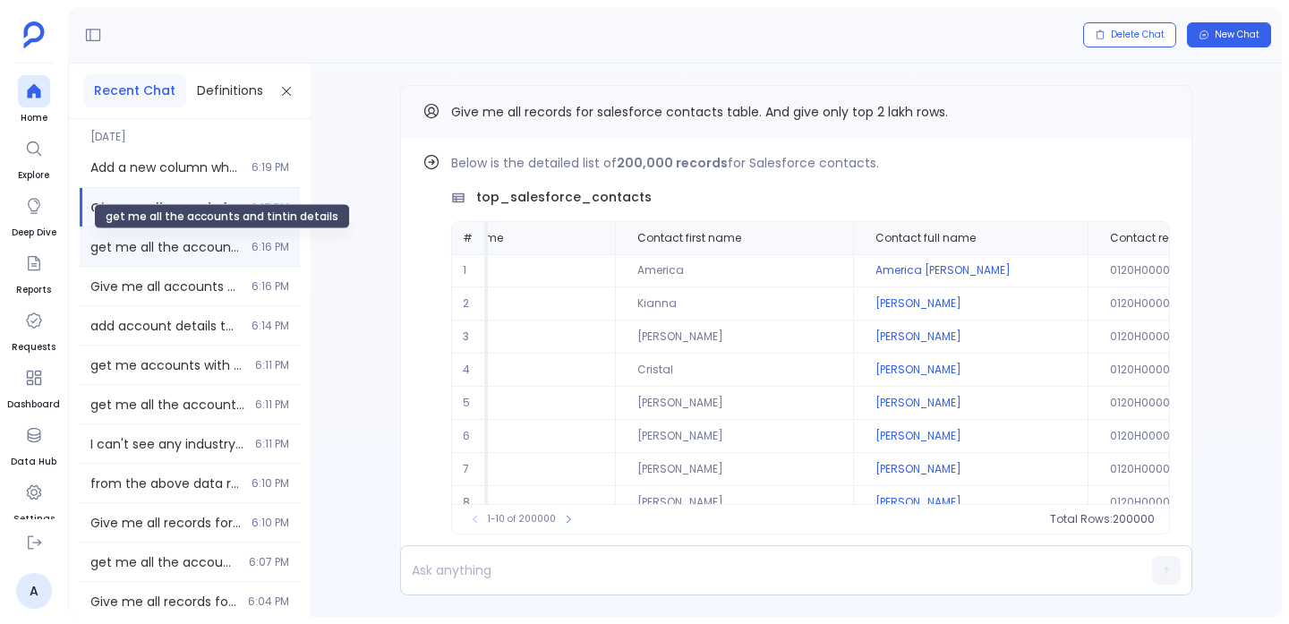
click at [186, 246] on span "get me all the accounts and tintin details" at bounding box center [165, 247] width 150 height 18
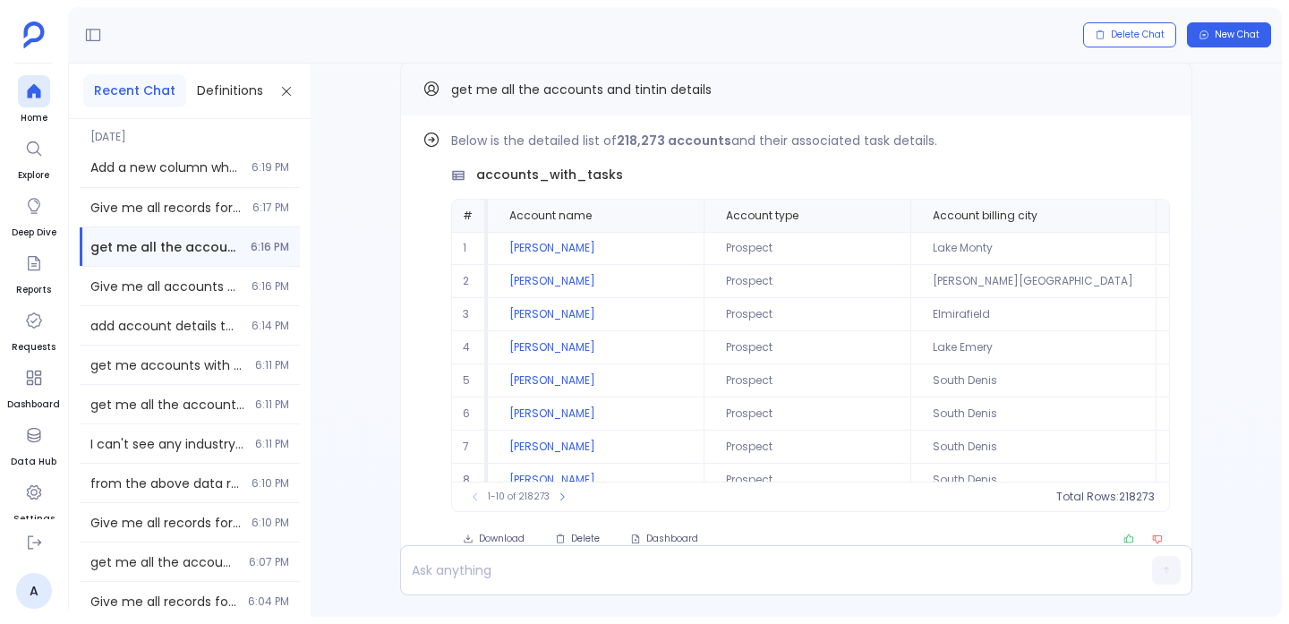
scroll to position [-45, 0]
drag, startPoint x: 37, startPoint y: 90, endPoint x: 277, endPoint y: 338, distance: 345.1
click at [37, 91] on icon at bounding box center [33, 91] width 13 height 14
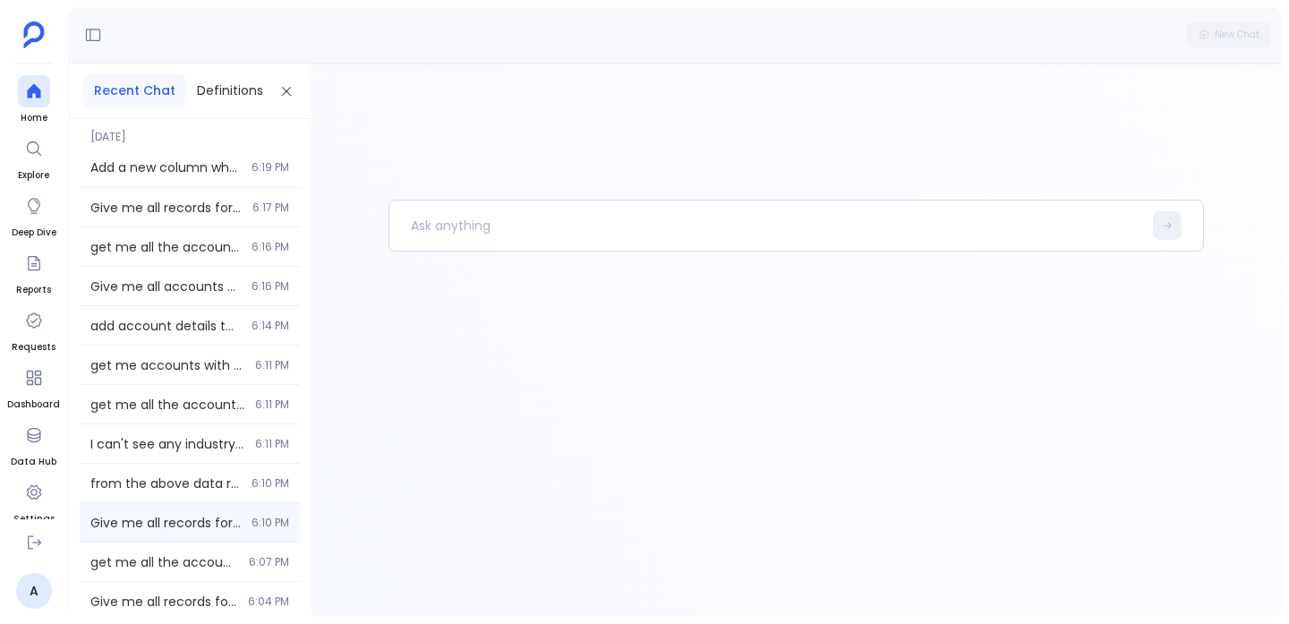
click at [174, 509] on div "Give me all records for salesforce contacts table. And give only top 2 lakh row…" at bounding box center [190, 522] width 220 height 39
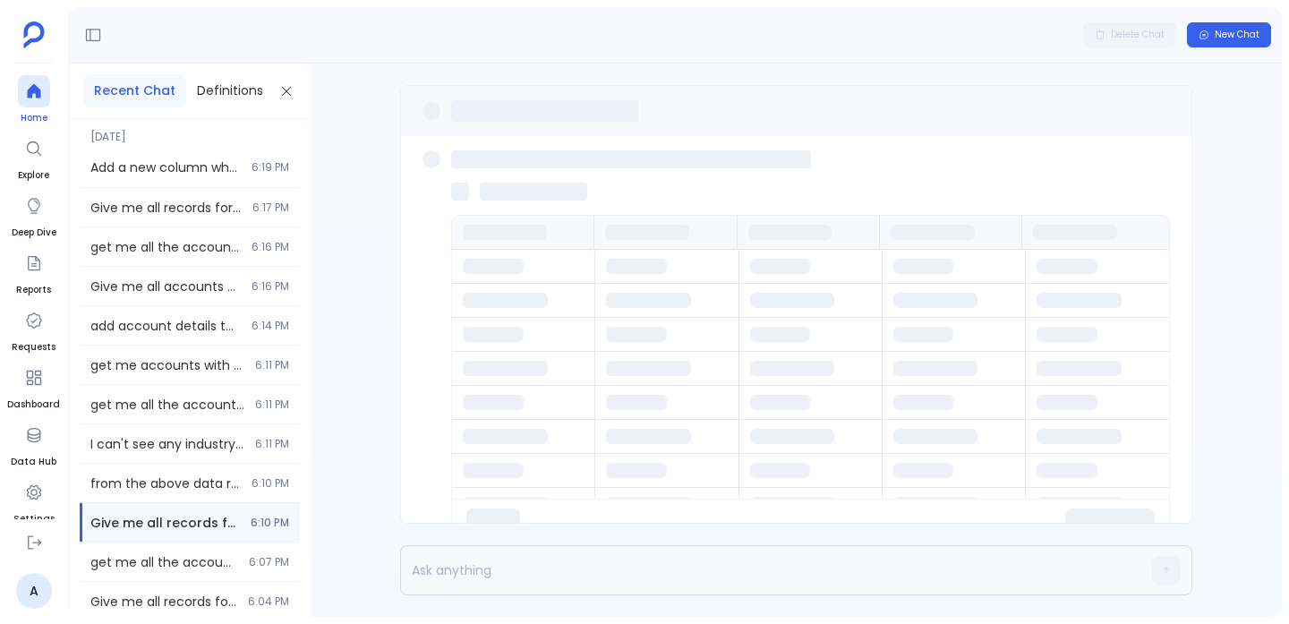
click at [41, 98] on icon at bounding box center [34, 91] width 18 height 18
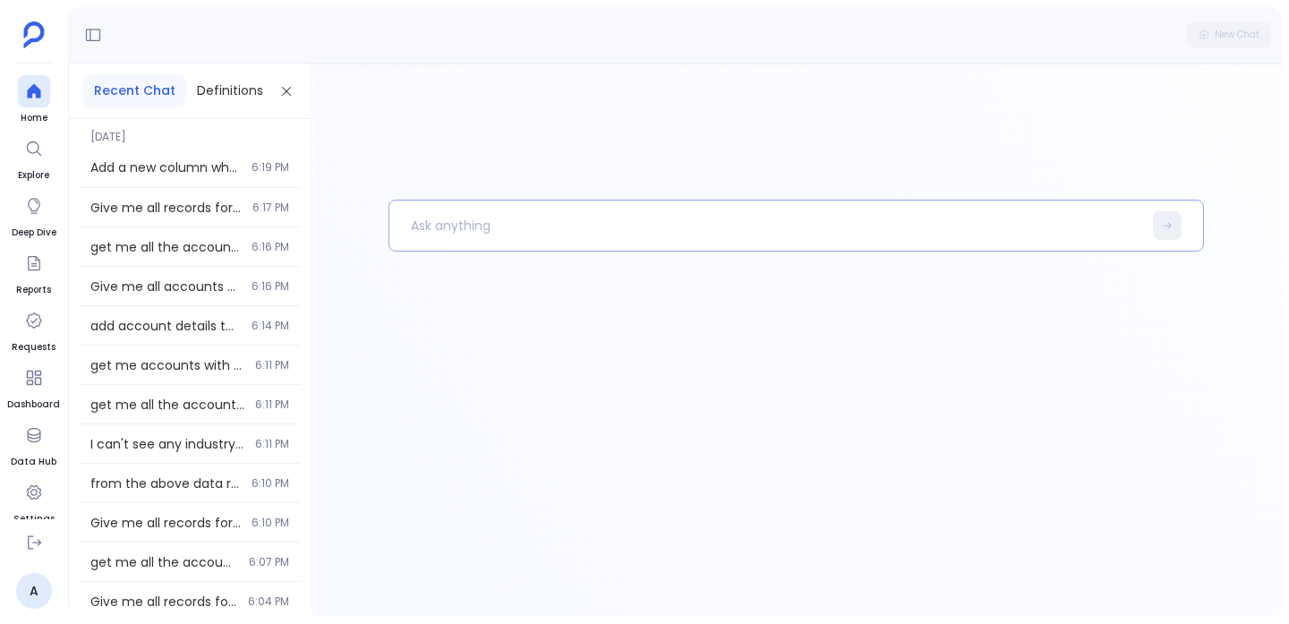
click at [415, 212] on p at bounding box center [765, 225] width 753 height 47
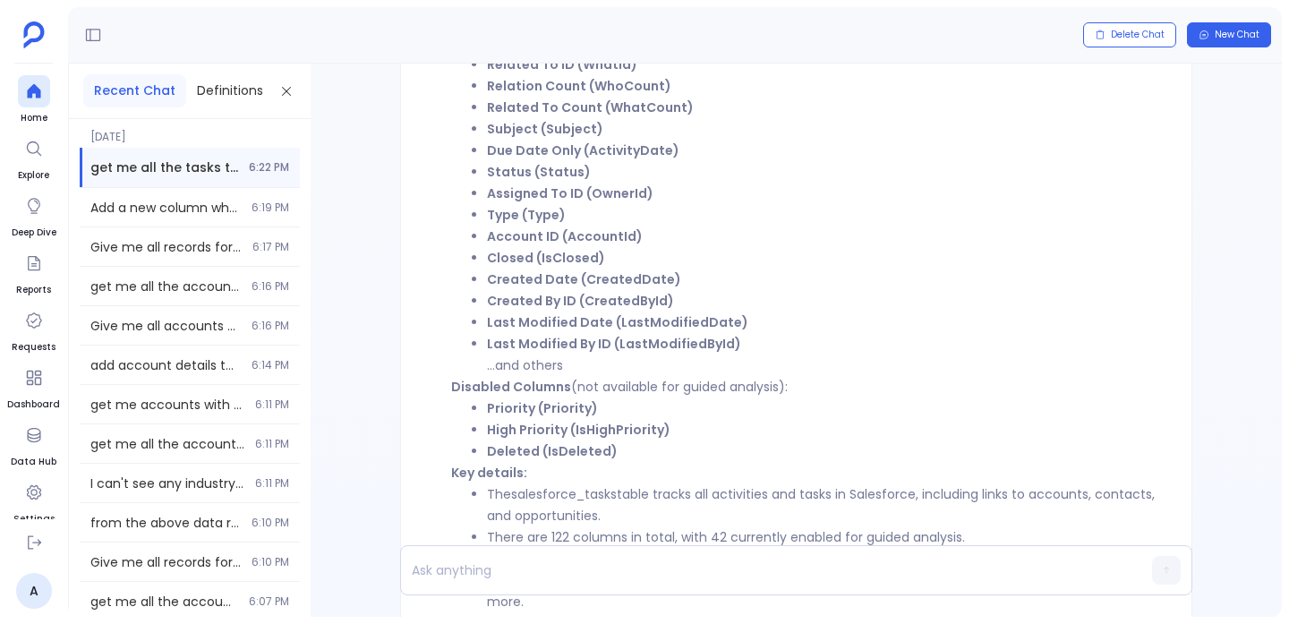
scroll to position [-382, 0]
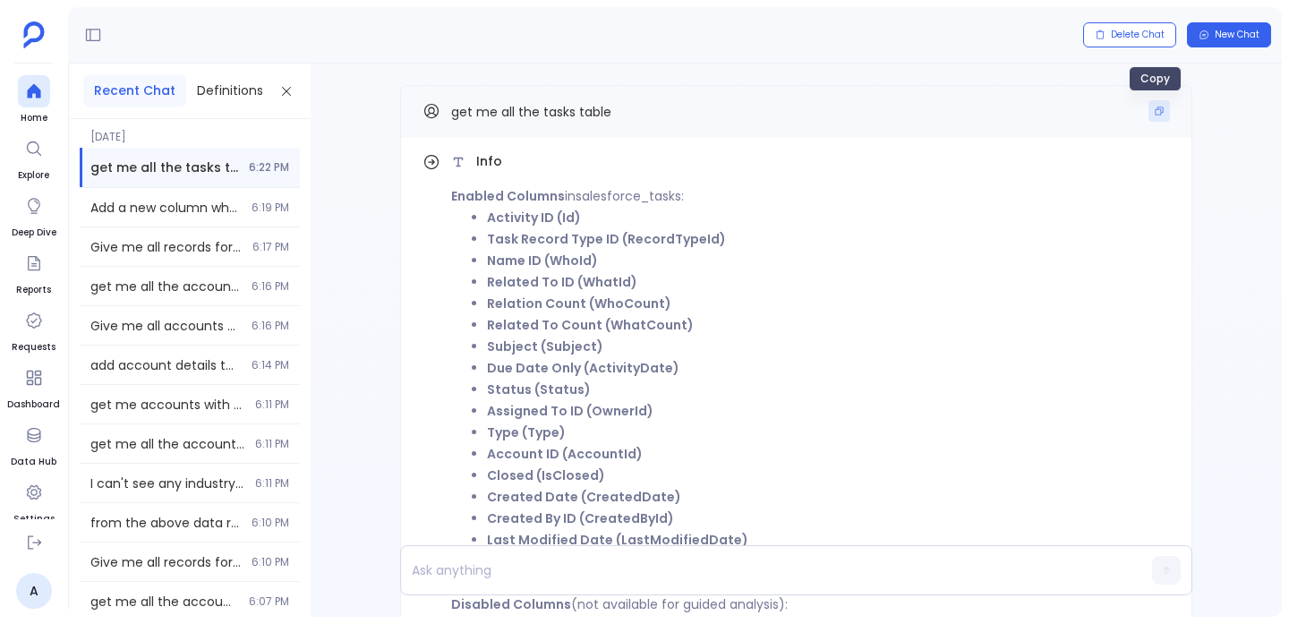
click at [1149, 109] on button "Copy" at bounding box center [1159, 110] width 21 height 21
click at [26, 95] on icon at bounding box center [34, 91] width 18 height 18
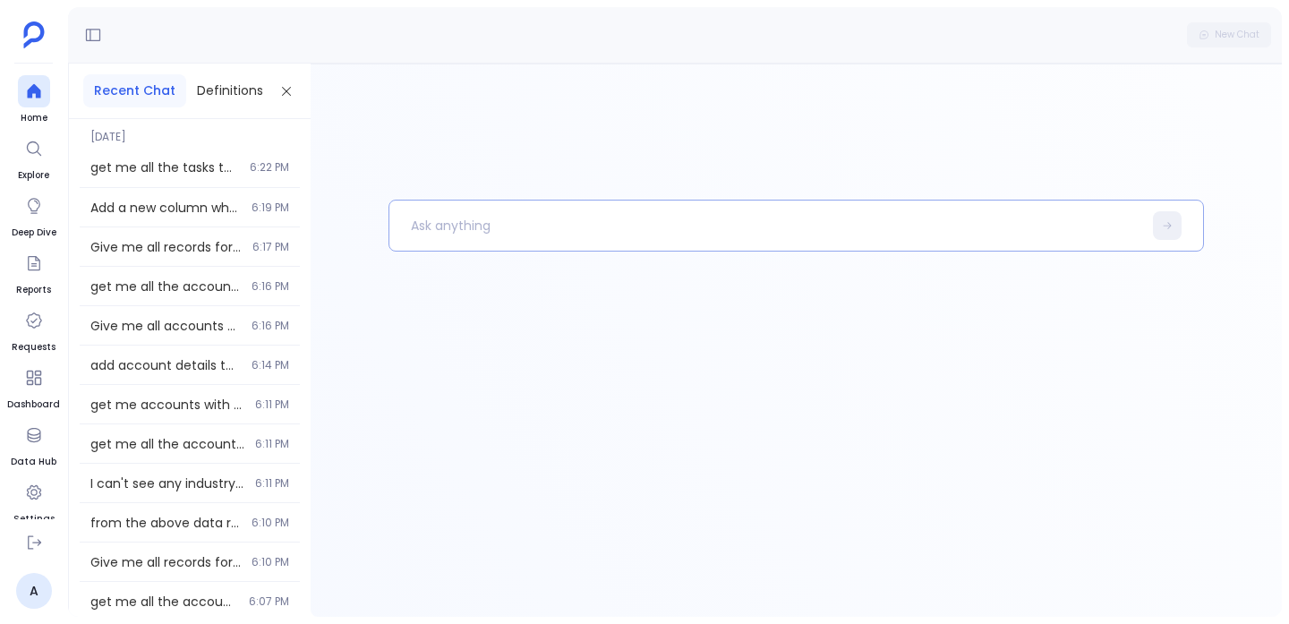
click at [462, 235] on p at bounding box center [765, 225] width 753 height 47
click at [555, 230] on p "get me all the tasks table" at bounding box center [756, 225] width 734 height 47
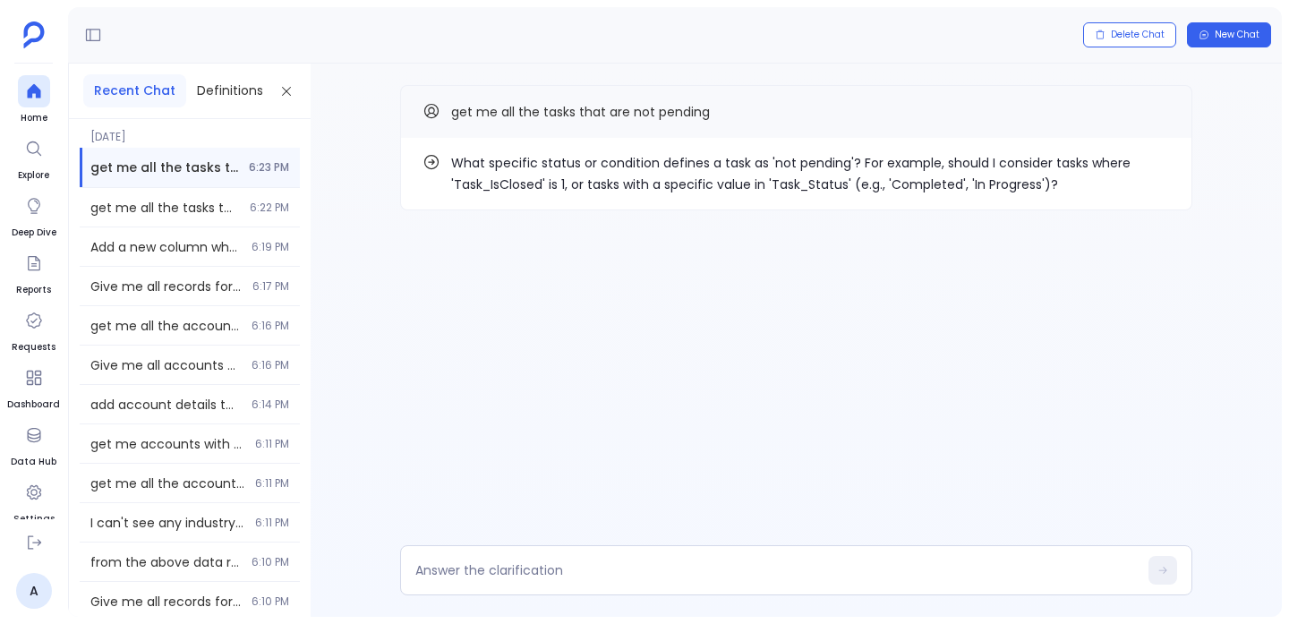
click at [584, 167] on p "What specific status or condition defines a task as 'not pending'? For example,…" at bounding box center [810, 173] width 719 height 43
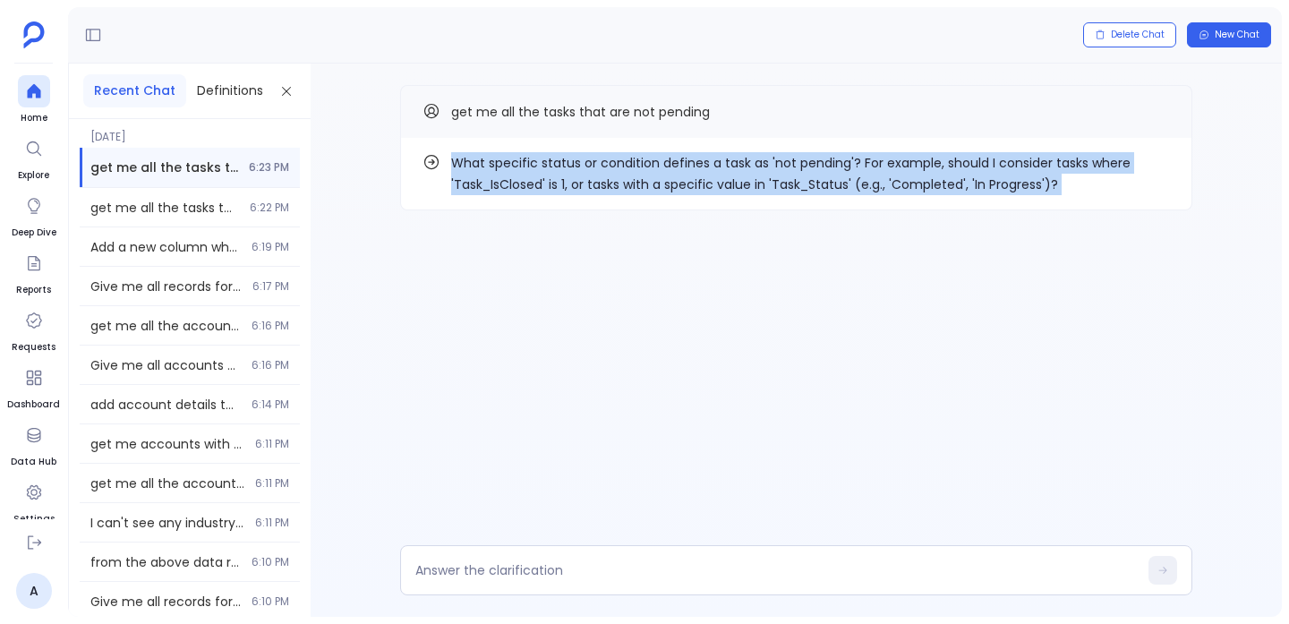
click at [584, 167] on p "What specific status or condition defines a task as 'not pending'? For example,…" at bounding box center [810, 173] width 719 height 43
click at [602, 179] on p "What specific status or condition defines a task as 'not pending'? For example,…" at bounding box center [810, 173] width 719 height 43
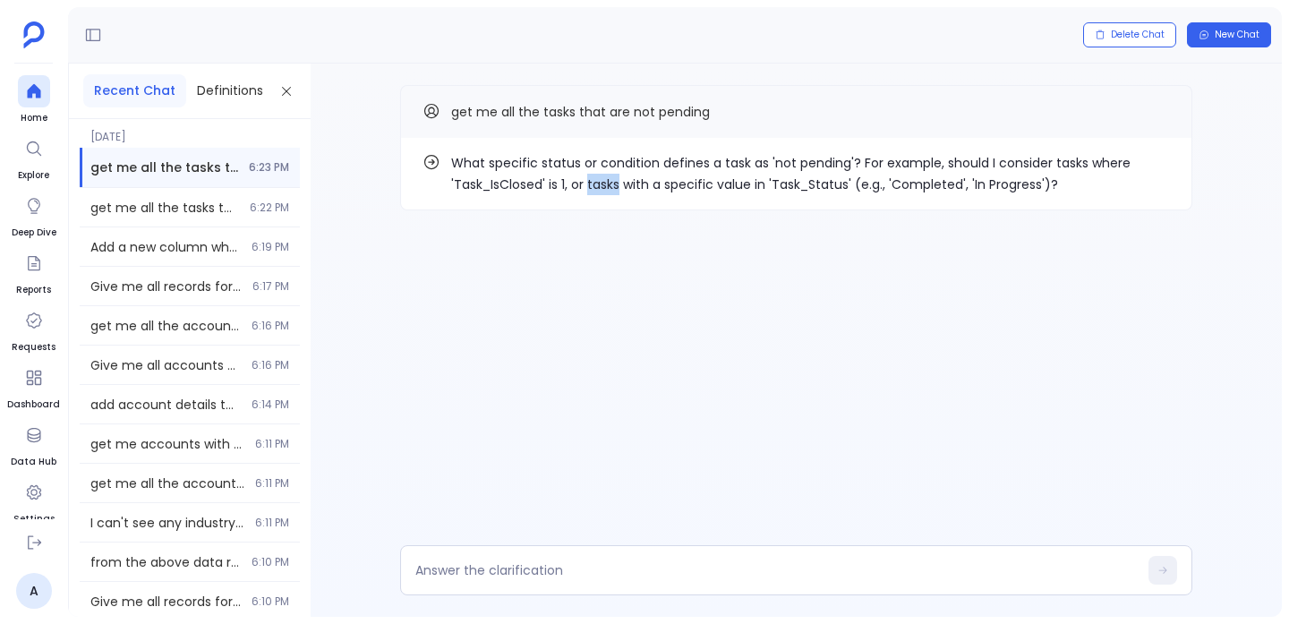
click at [602, 179] on p "What specific status or condition defines a task as 'not pending'? For example,…" at bounding box center [810, 173] width 719 height 43
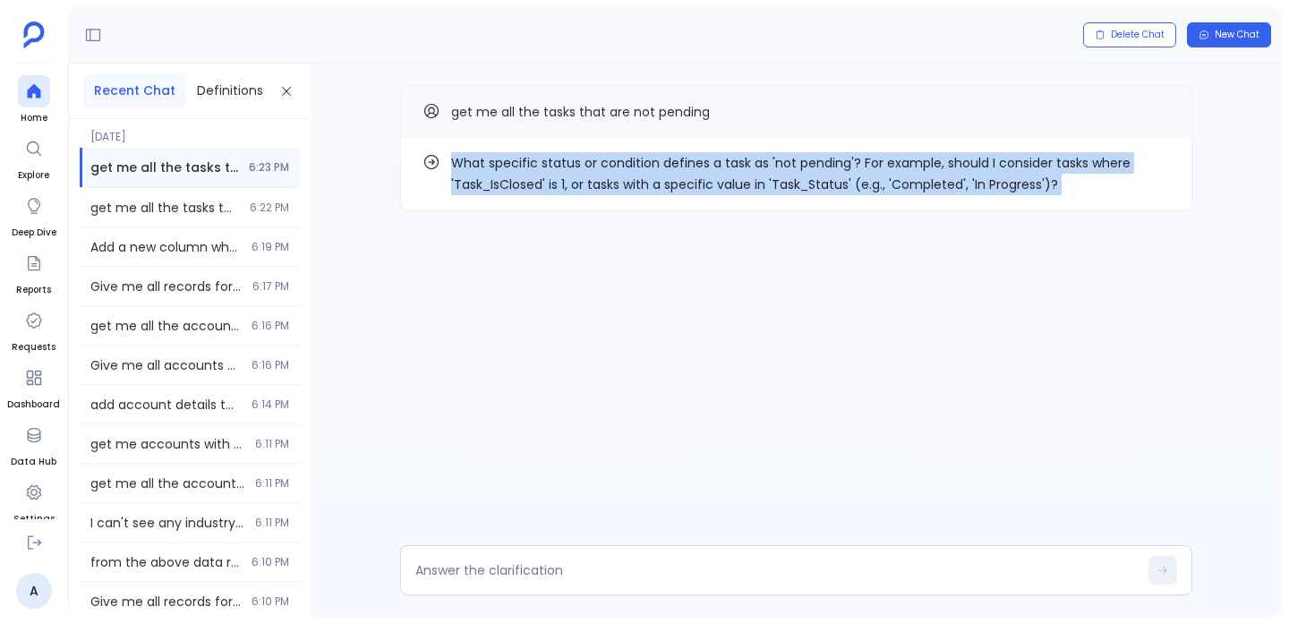
click at [602, 179] on p "What specific status or condition defines a task as 'not pending'? For example,…" at bounding box center [810, 173] width 719 height 43
click at [546, 186] on p "What specific status or condition defines a task as 'not pending'? For example,…" at bounding box center [810, 173] width 719 height 43
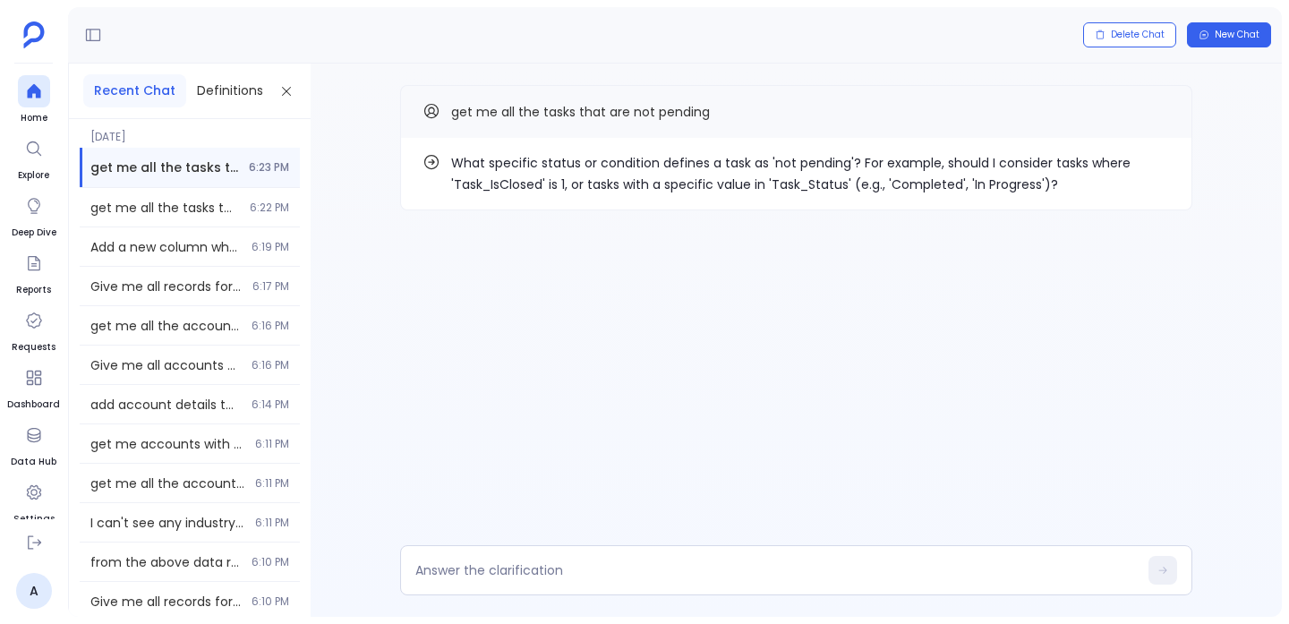
click at [557, 178] on p "What specific status or condition defines a task as 'not pending'? For example,…" at bounding box center [810, 173] width 719 height 43
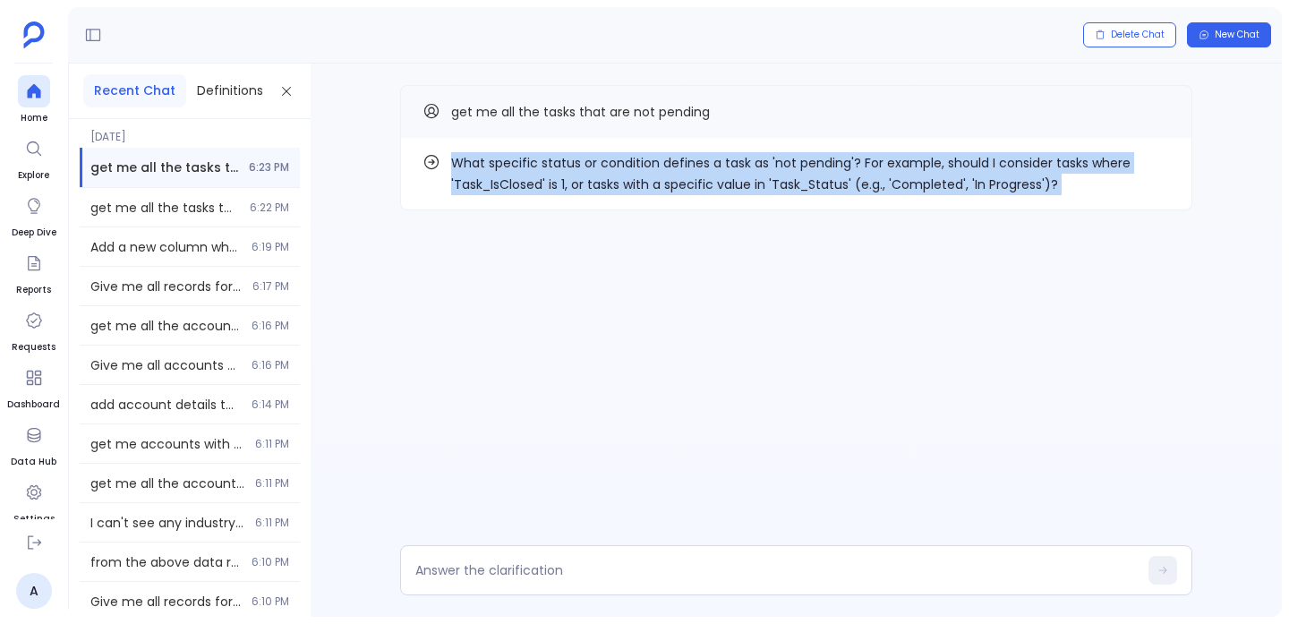
click at [557, 178] on p "What specific status or condition defines a task as 'not pending'? For example,…" at bounding box center [810, 173] width 719 height 43
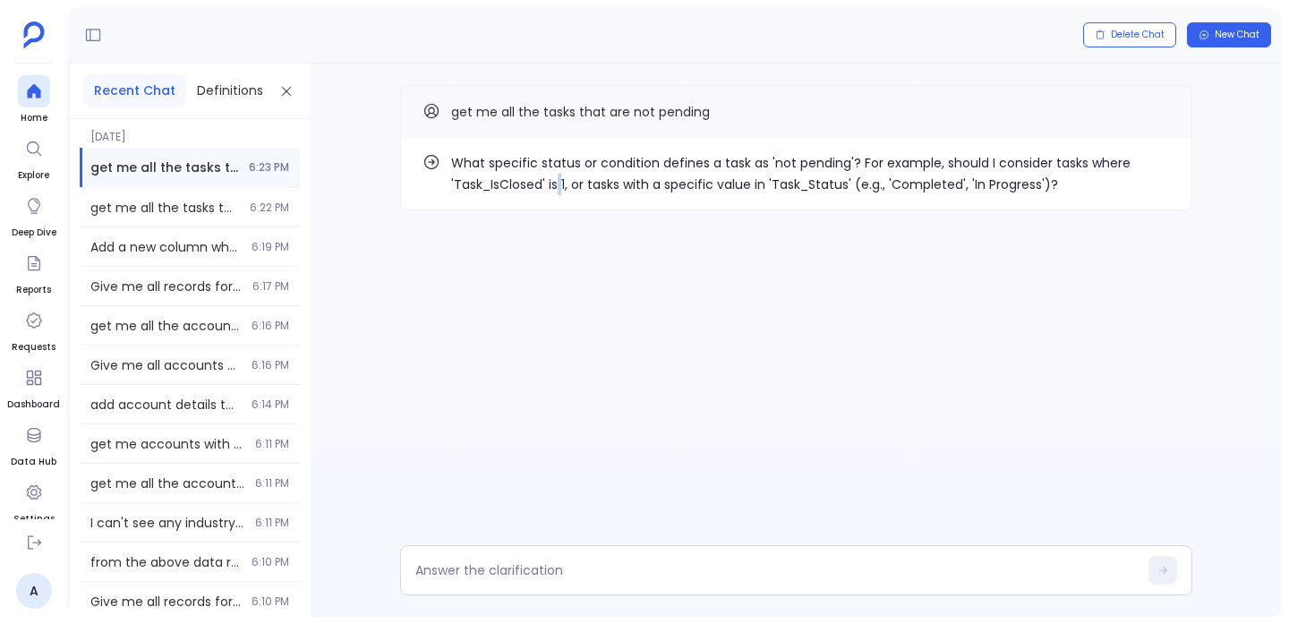
click at [557, 178] on p "What specific status or condition defines a task as 'not pending'? For example,…" at bounding box center [810, 173] width 719 height 43
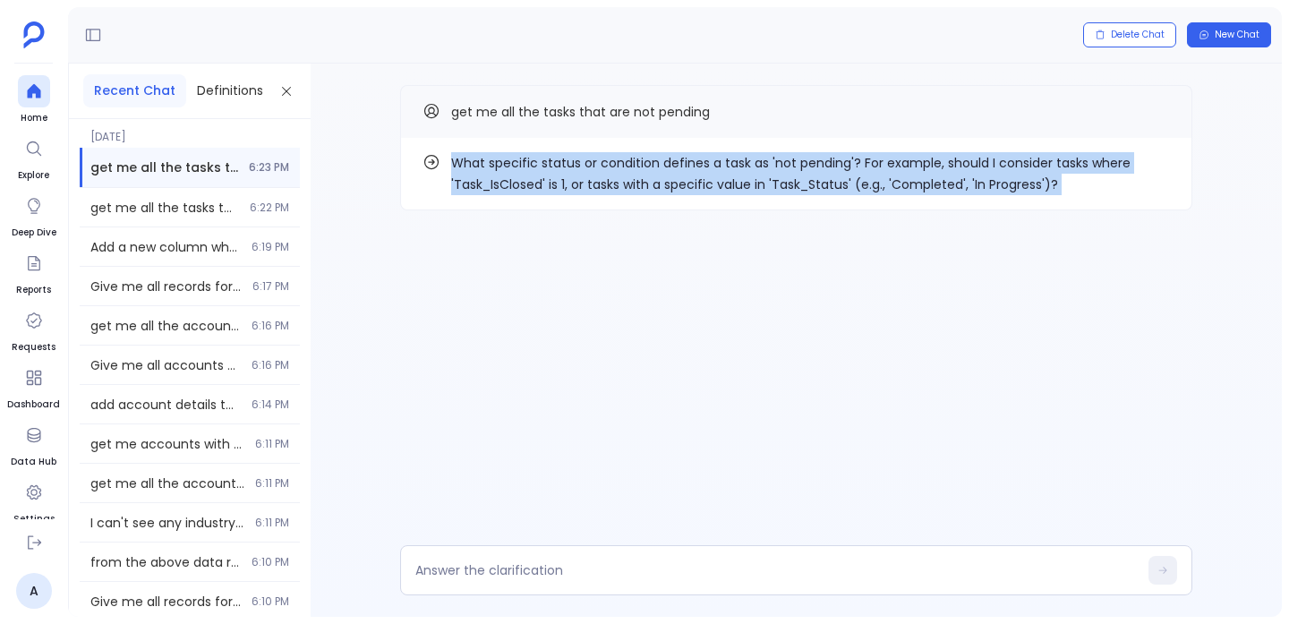
click at [557, 178] on p "What specific status or condition defines a task as 'not pending'? For example,…" at bounding box center [810, 173] width 719 height 43
click at [810, 182] on p "What specific status or condition defines a task as 'not pending'? For example,…" at bounding box center [810, 173] width 719 height 43
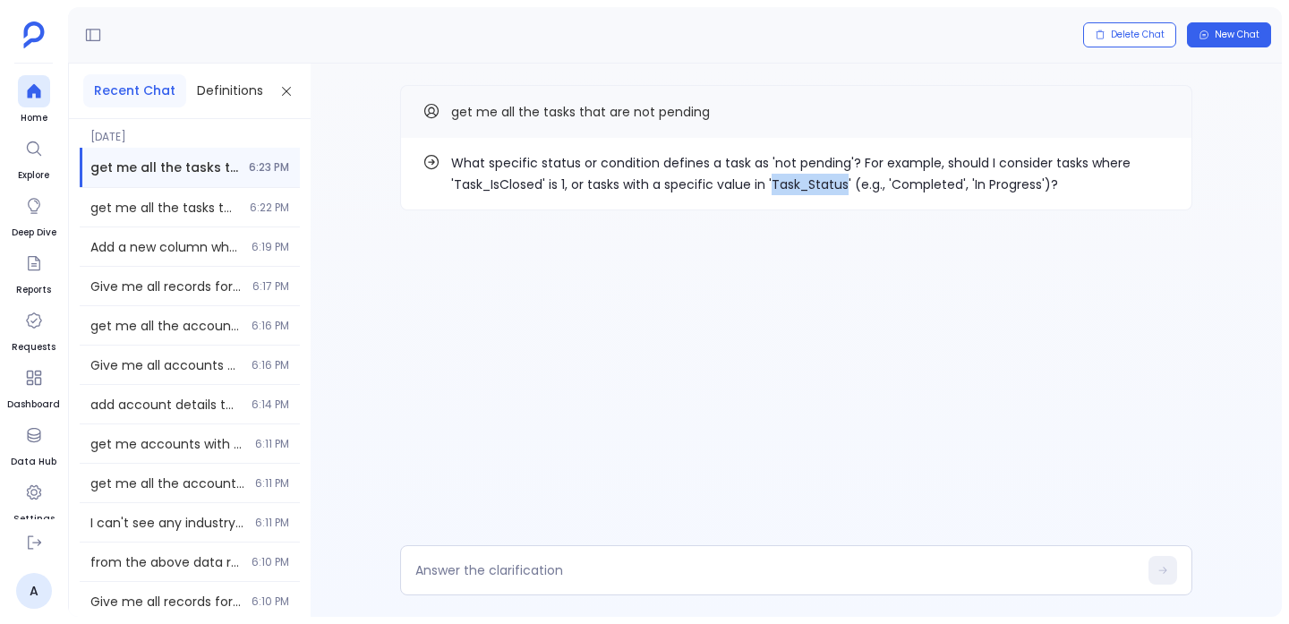
click at [810, 182] on p "What specific status or condition defines a task as 'not pending'? For example,…" at bounding box center [810, 173] width 719 height 43
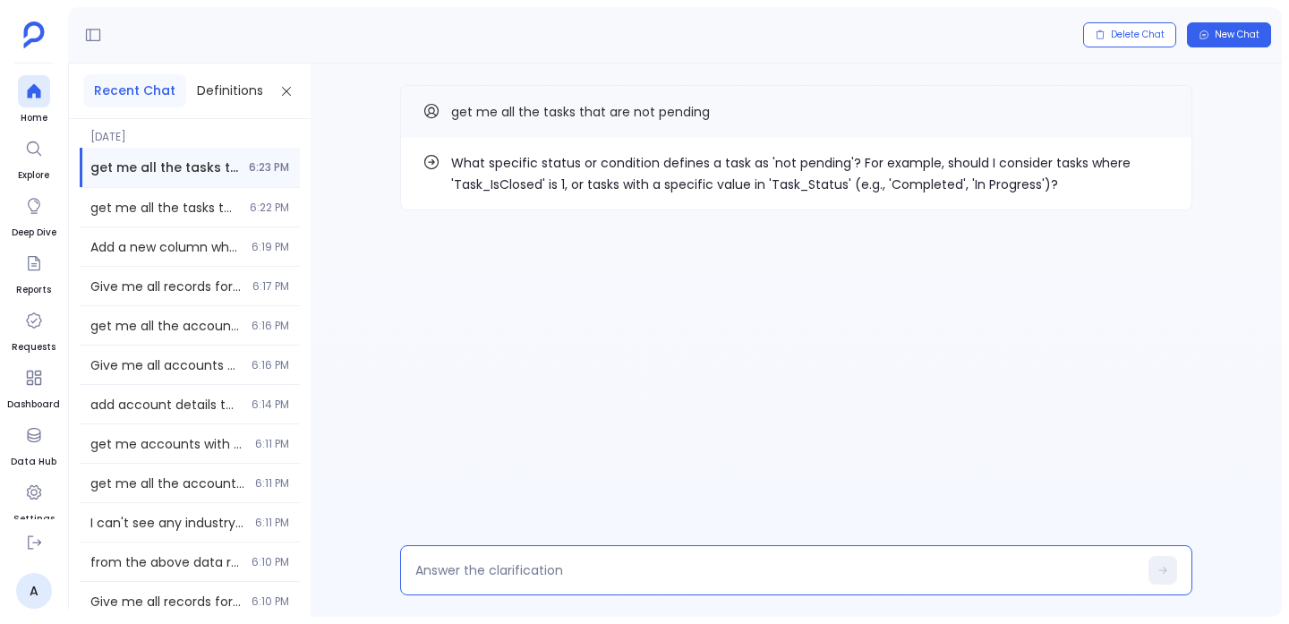
click at [531, 563] on textarea at bounding box center [776, 570] width 723 height 18
type textarea "use Task_Status"
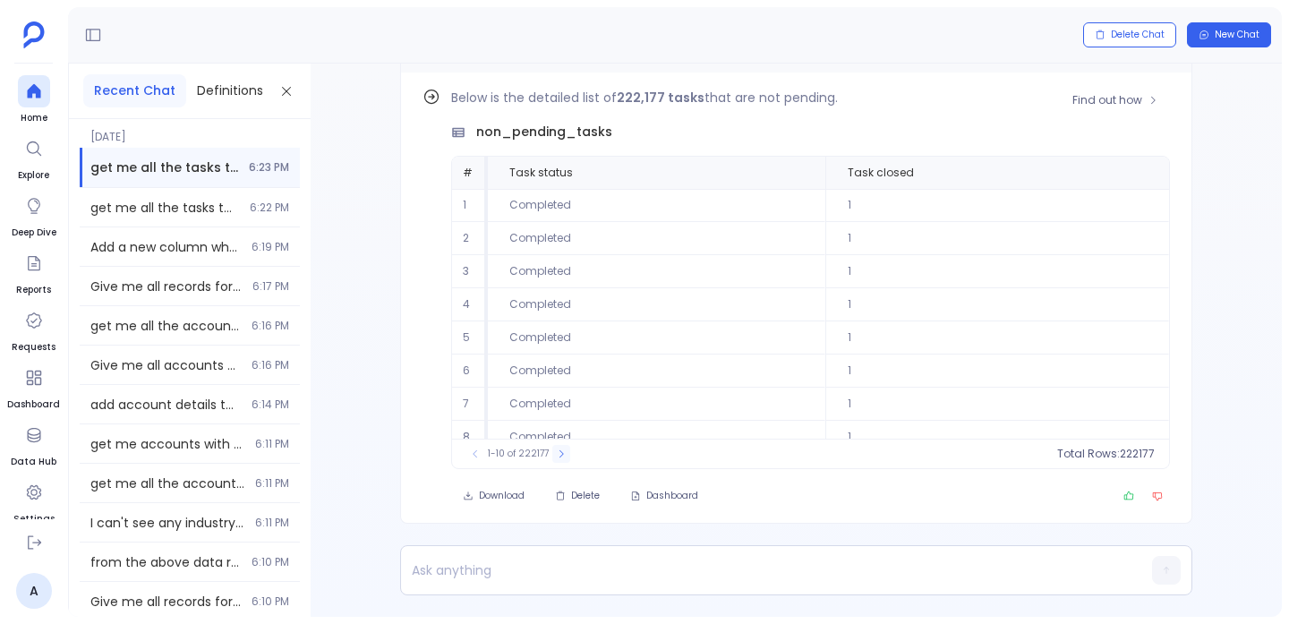
click at [565, 447] on button at bounding box center [561, 454] width 18 height 18
click at [468, 451] on button at bounding box center [475, 454] width 18 height 18
click at [527, 566] on p at bounding box center [762, 570] width 722 height 25
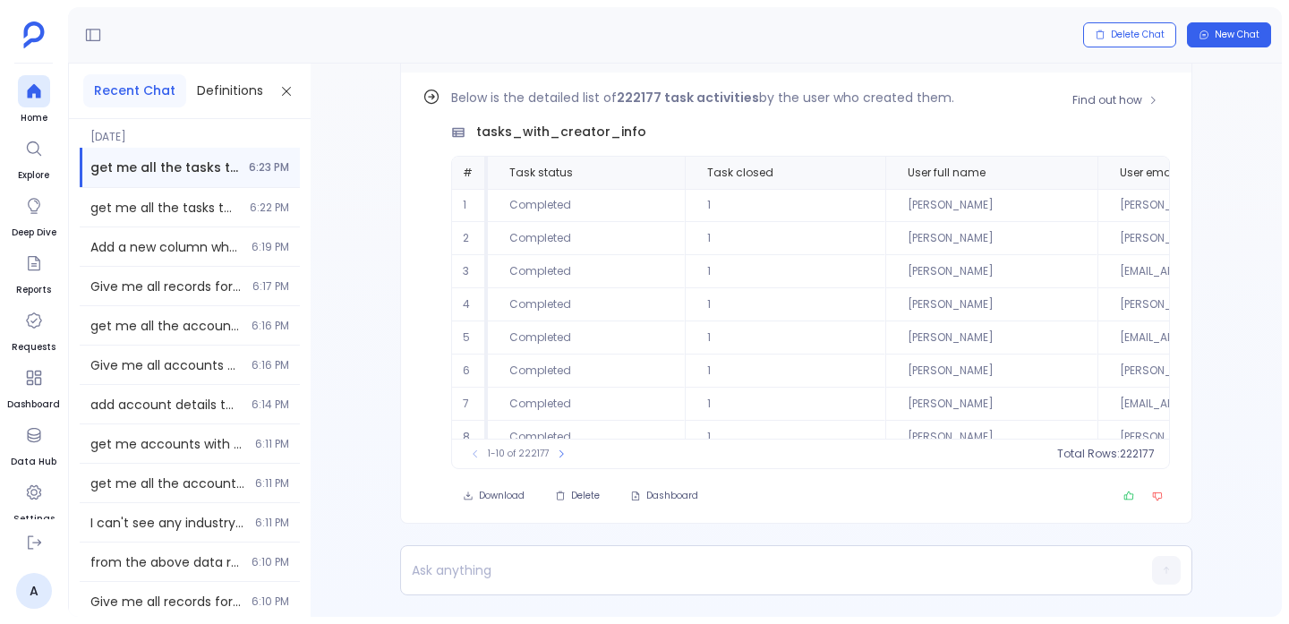
click at [563, 131] on span "tasks_with_creator_info" at bounding box center [561, 132] width 170 height 19
click at [389, 144] on div "Find out how Below is the detailed list of 222177 task activities by the user w…" at bounding box center [797, 340] width 972 height 553
click at [456, 99] on p "Below is the detailed list of 222177 task activities by the user who created th…" at bounding box center [810, 97] width 719 height 21
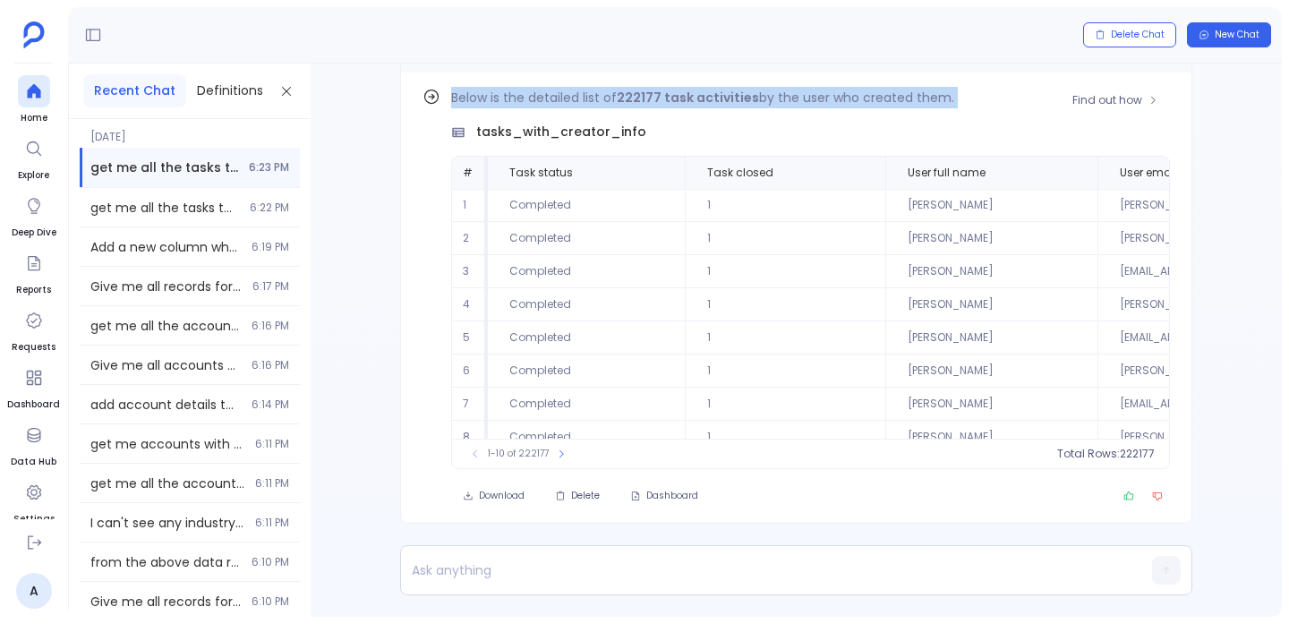
click at [456, 99] on p "Below is the detailed list of 222177 task activities by the user who created th…" at bounding box center [810, 97] width 719 height 21
